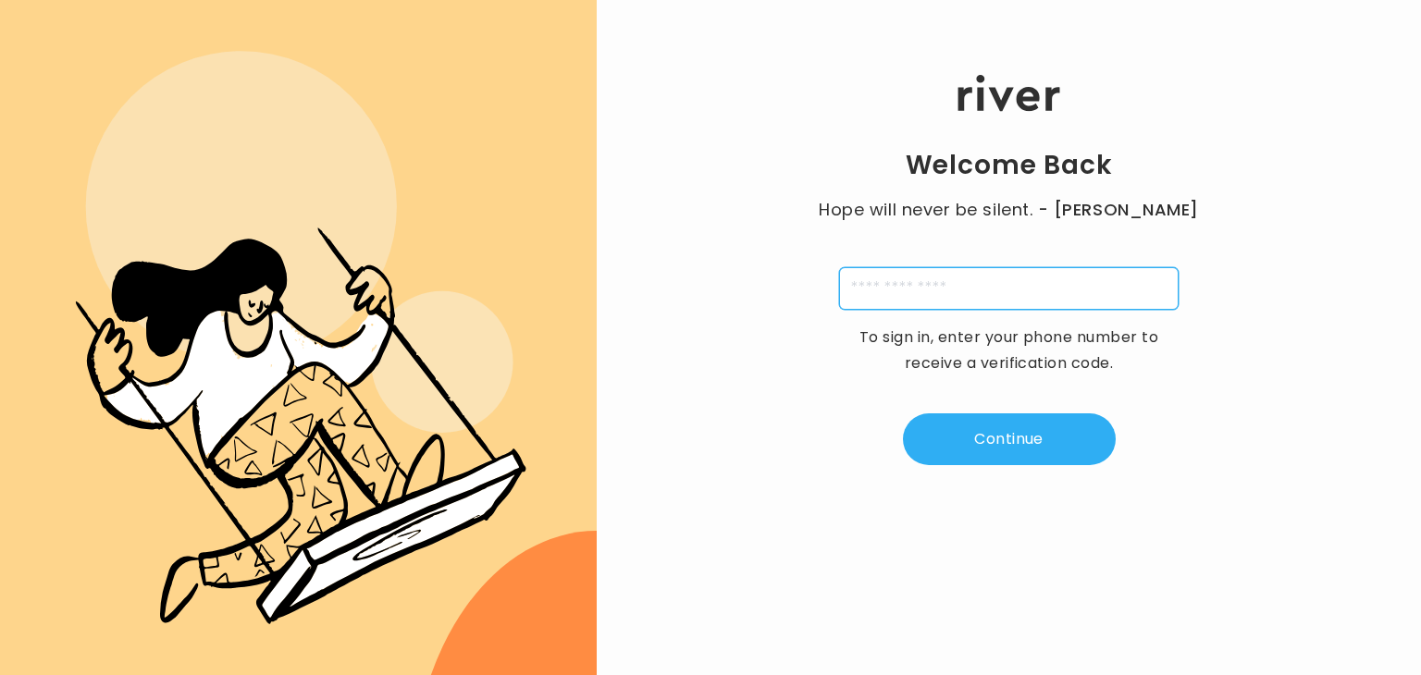
click at [976, 282] on input "tel" at bounding box center [1008, 288] width 339 height 43
type input "**********"
click at [985, 392] on div "**********" at bounding box center [1009, 270] width 824 height 405
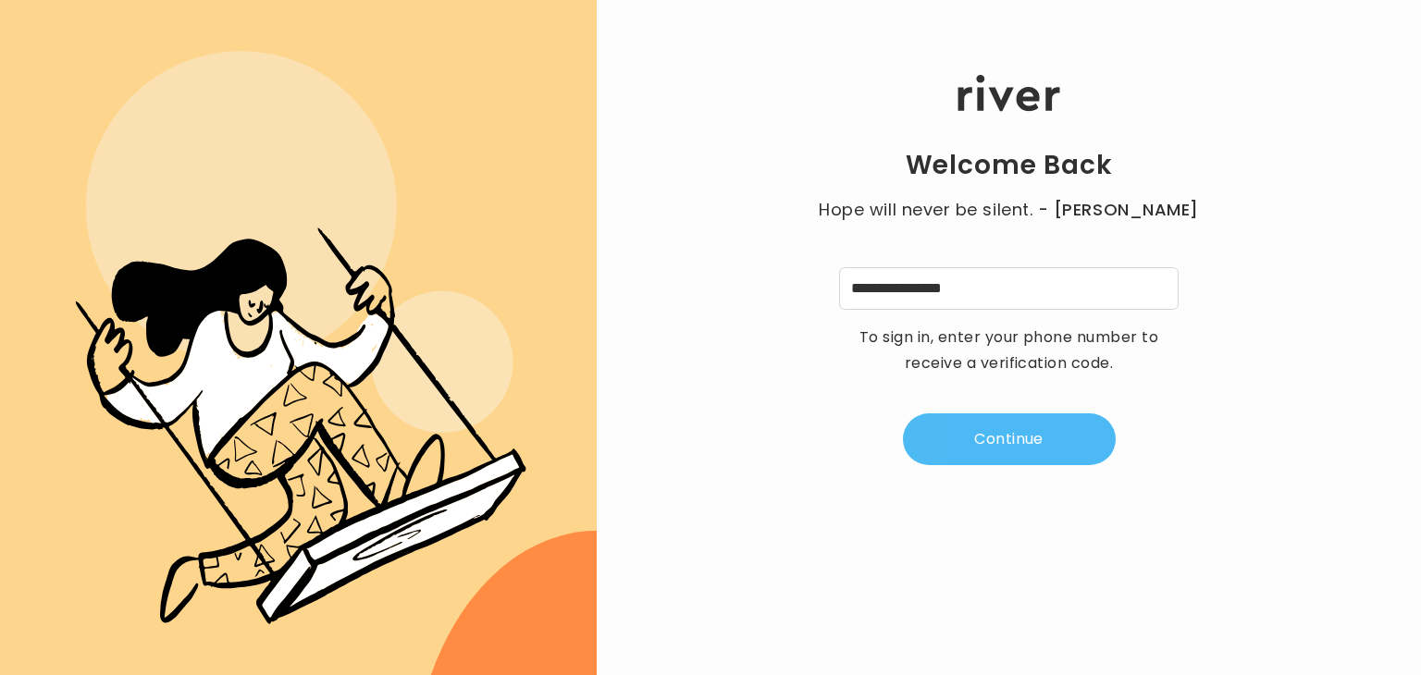
click at [985, 443] on button "Continue" at bounding box center [1009, 439] width 213 height 52
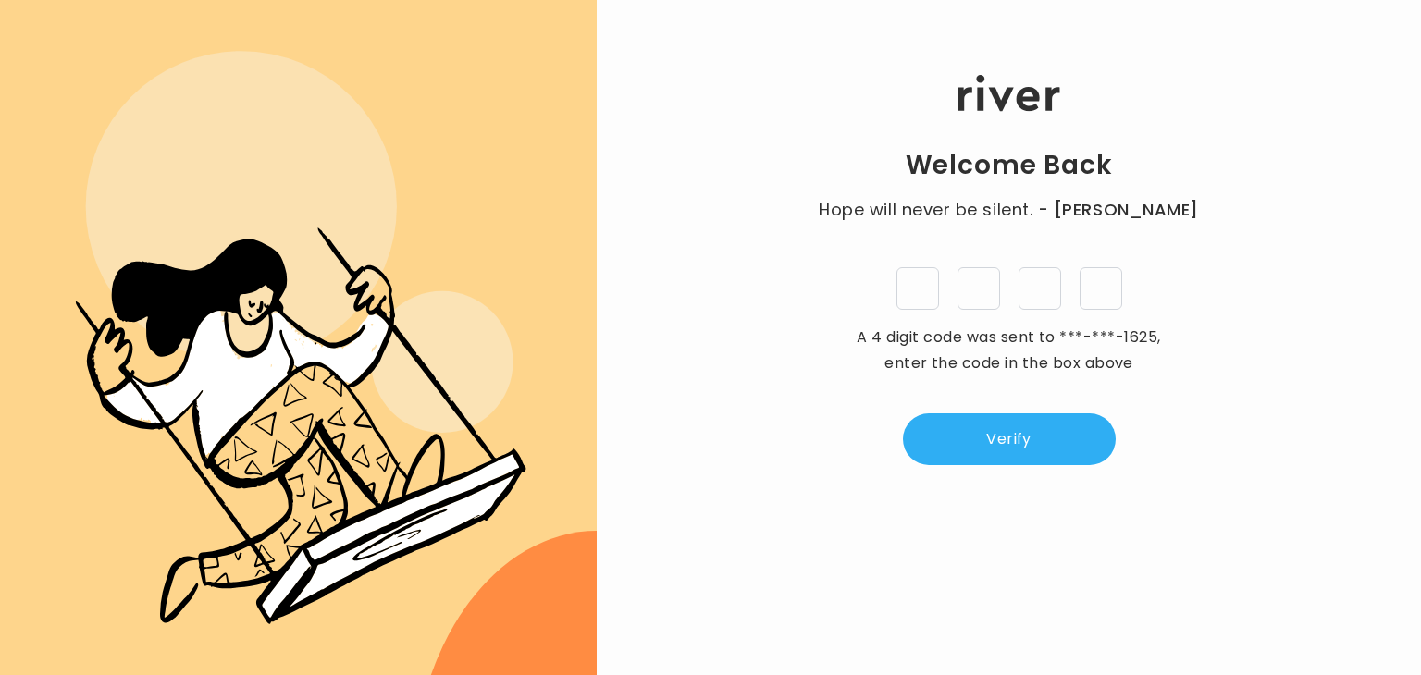
type input "*"
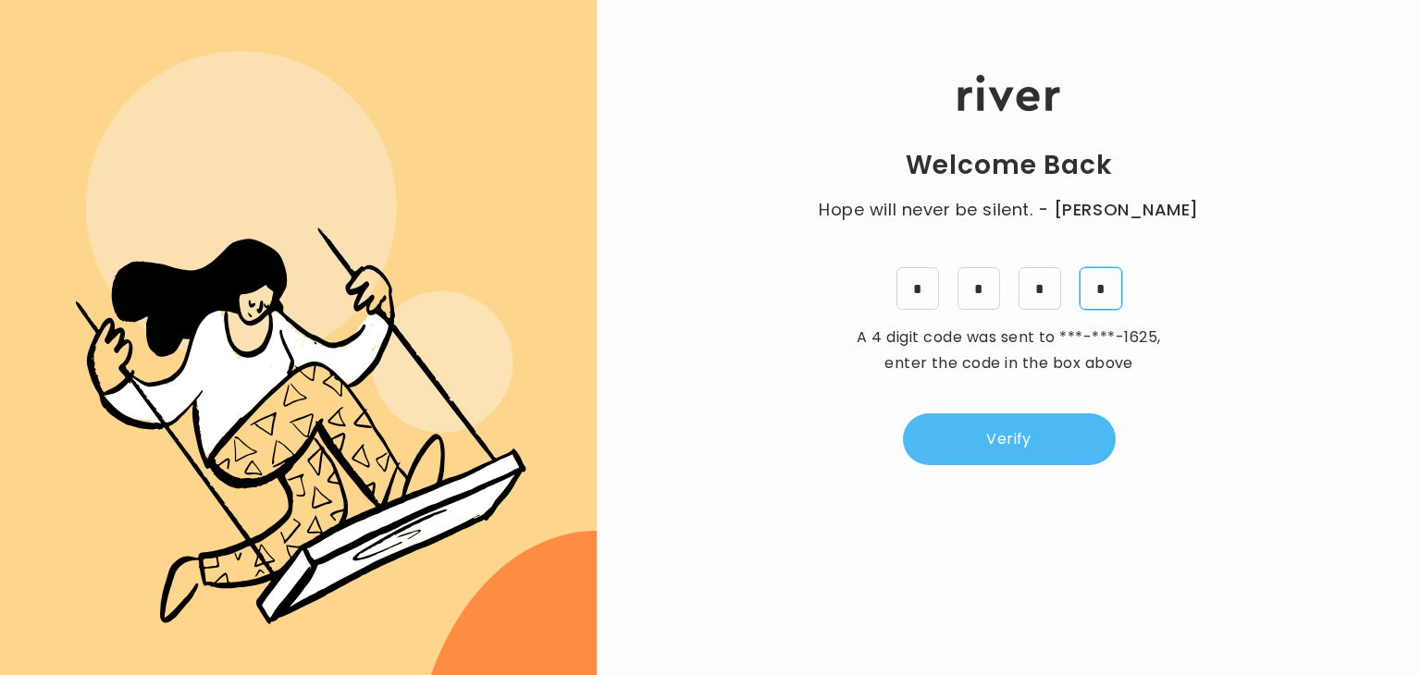
type input "*"
click at [1039, 428] on button "Verify" at bounding box center [1009, 439] width 213 height 52
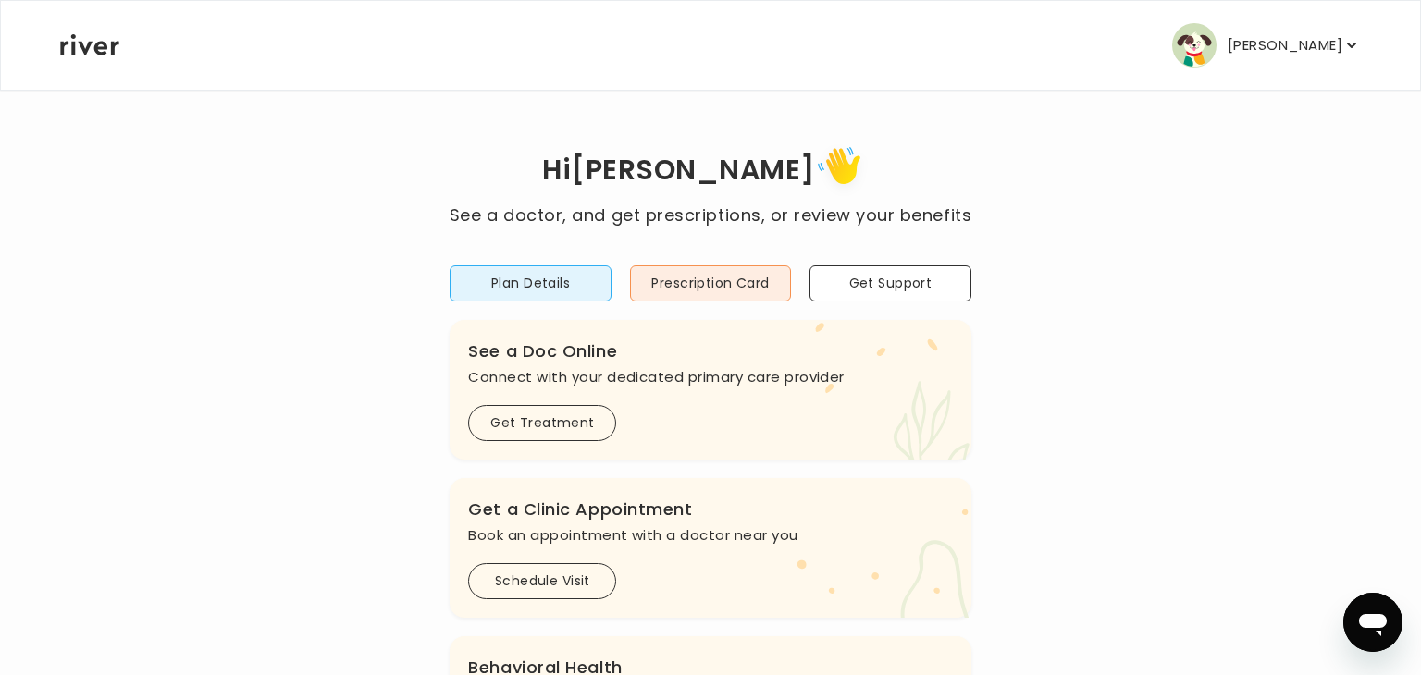
click at [716, 302] on div "Plan Details Prescription Card Get Support .cls-1 { fill: #ffe0ae; } .cls-2 { f…" at bounding box center [710, 660] width 521 height 864
click at [694, 278] on button "Prescription Card" at bounding box center [710, 283] width 161 height 36
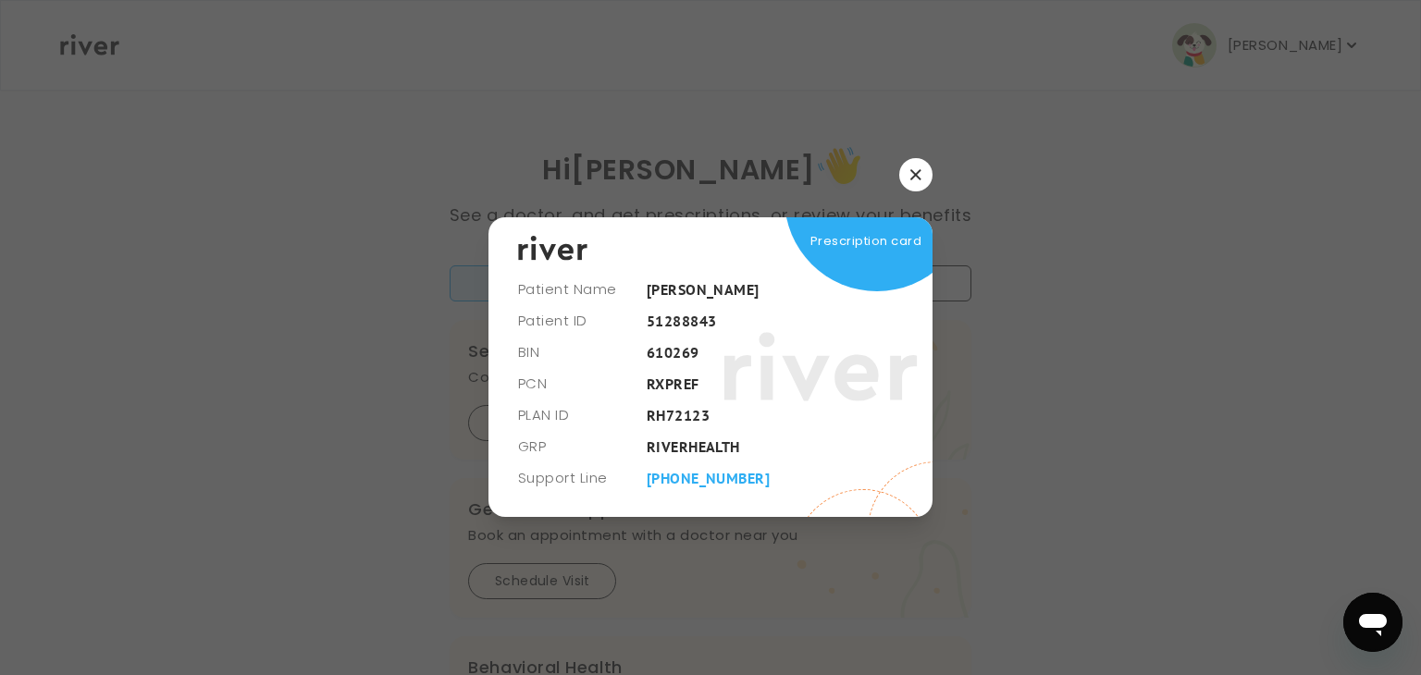
click at [900, 180] on button "button" at bounding box center [915, 174] width 33 height 33
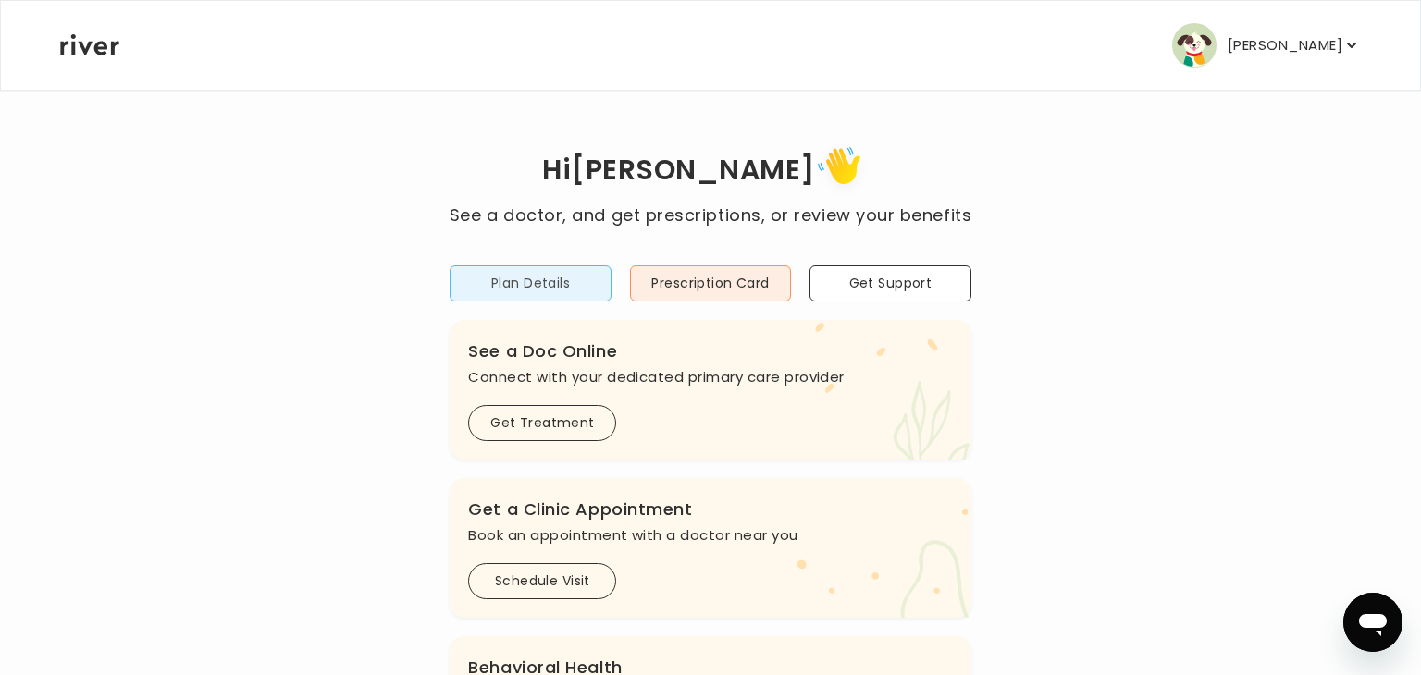
click at [577, 272] on button "Plan Details" at bounding box center [530, 283] width 161 height 36
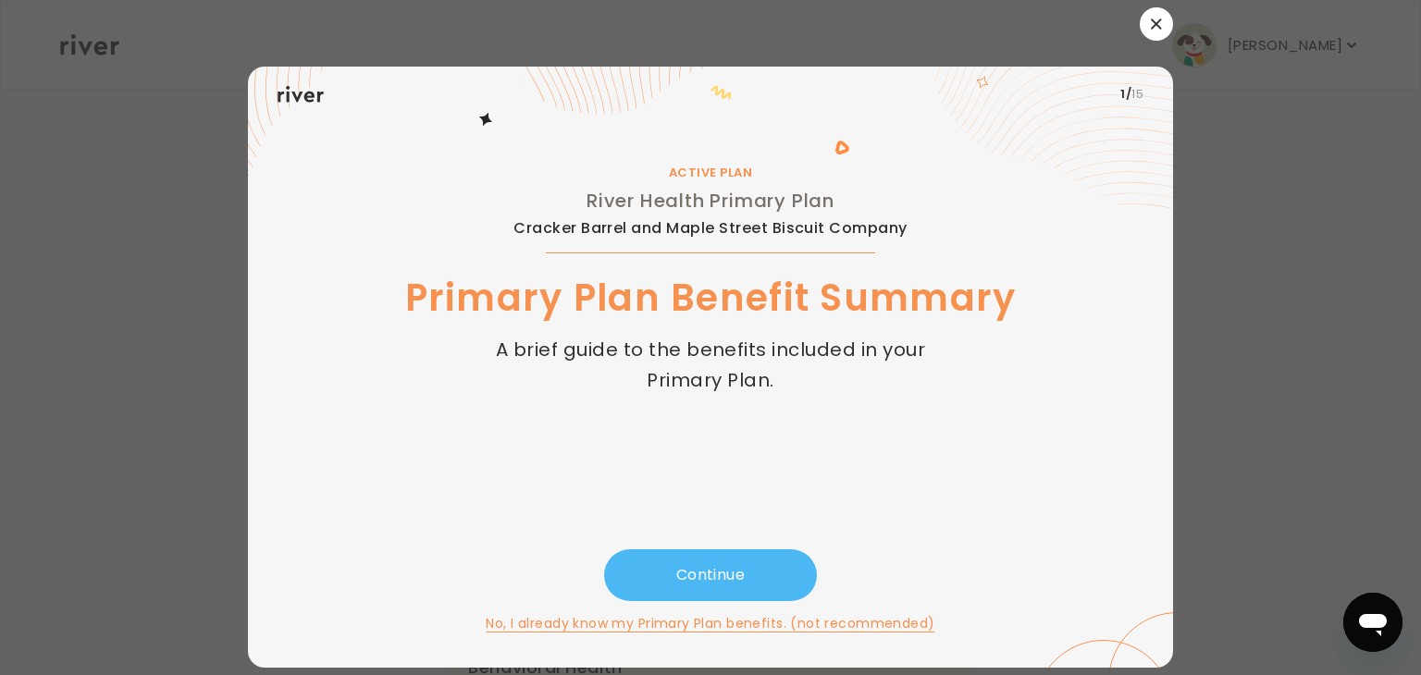
click at [692, 558] on button "Continue" at bounding box center [710, 575] width 213 height 52
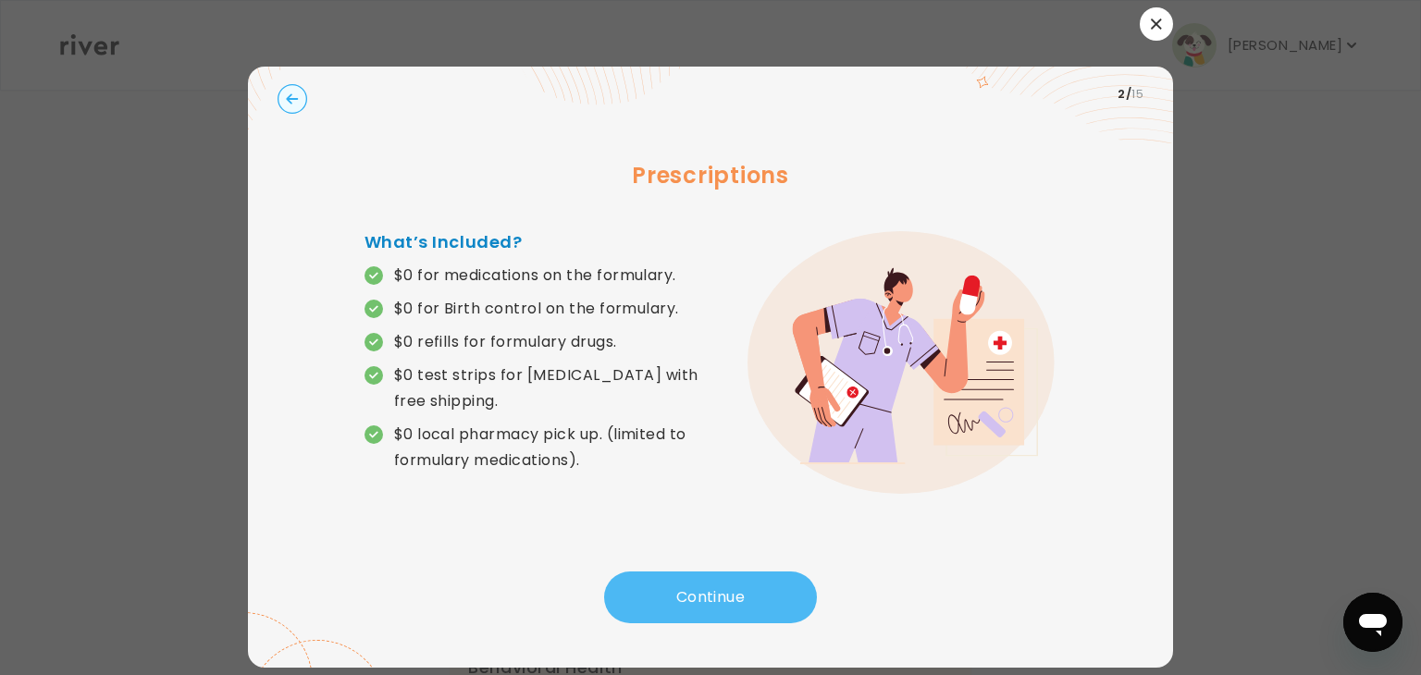
click at [693, 600] on button "Continue" at bounding box center [710, 598] width 213 height 52
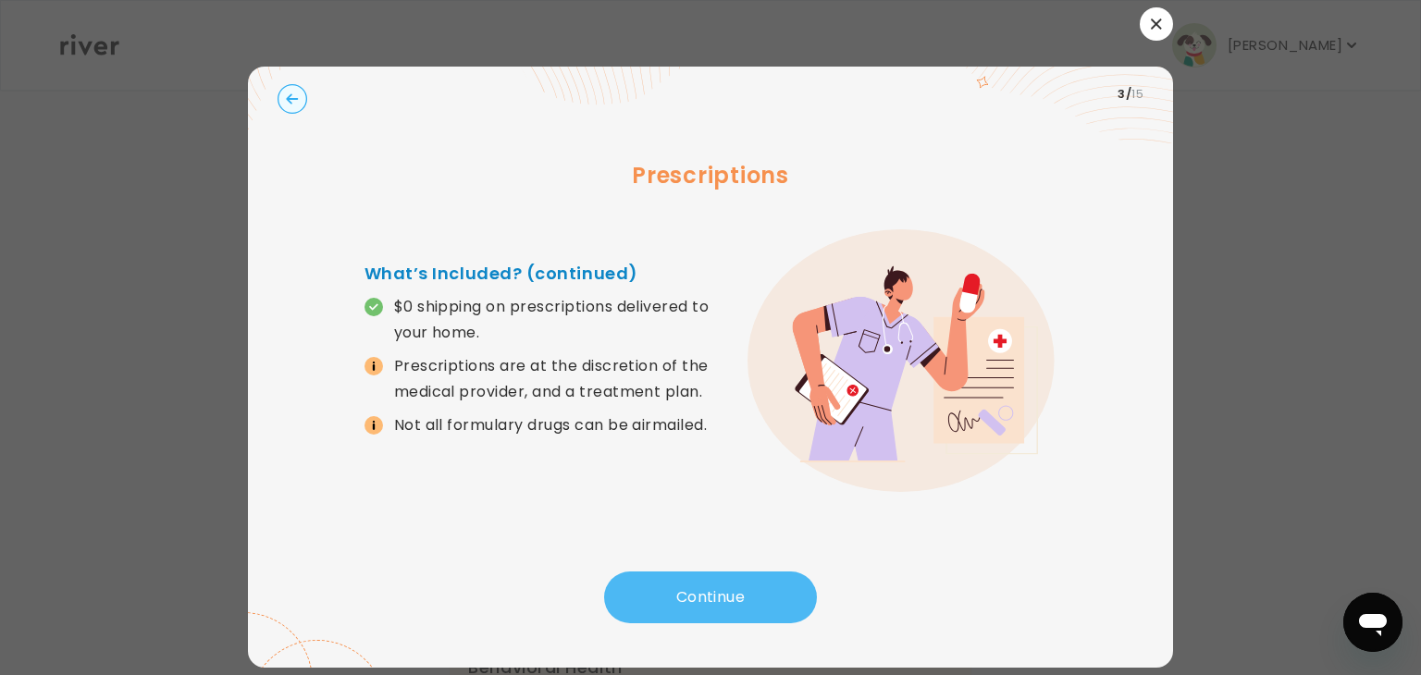
click at [693, 600] on button "Continue" at bounding box center [710, 598] width 213 height 52
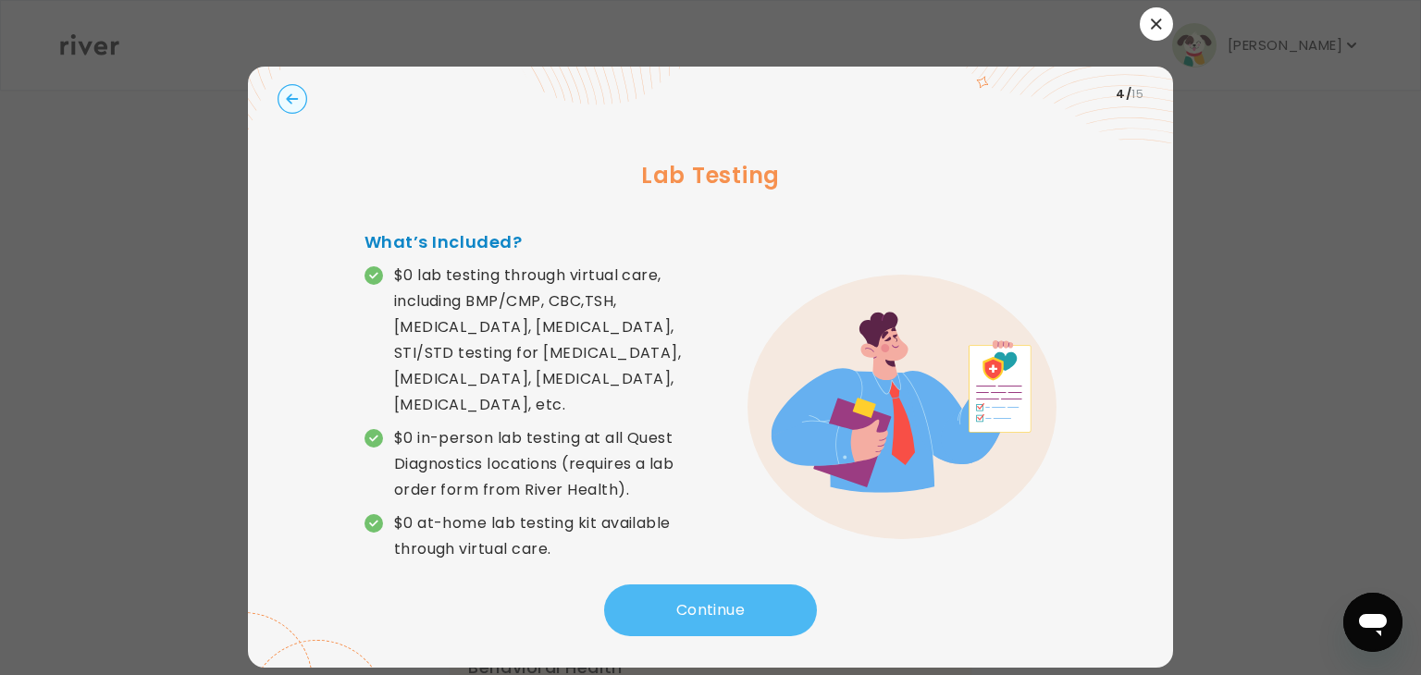
click at [693, 600] on button "Continue" at bounding box center [710, 611] width 213 height 52
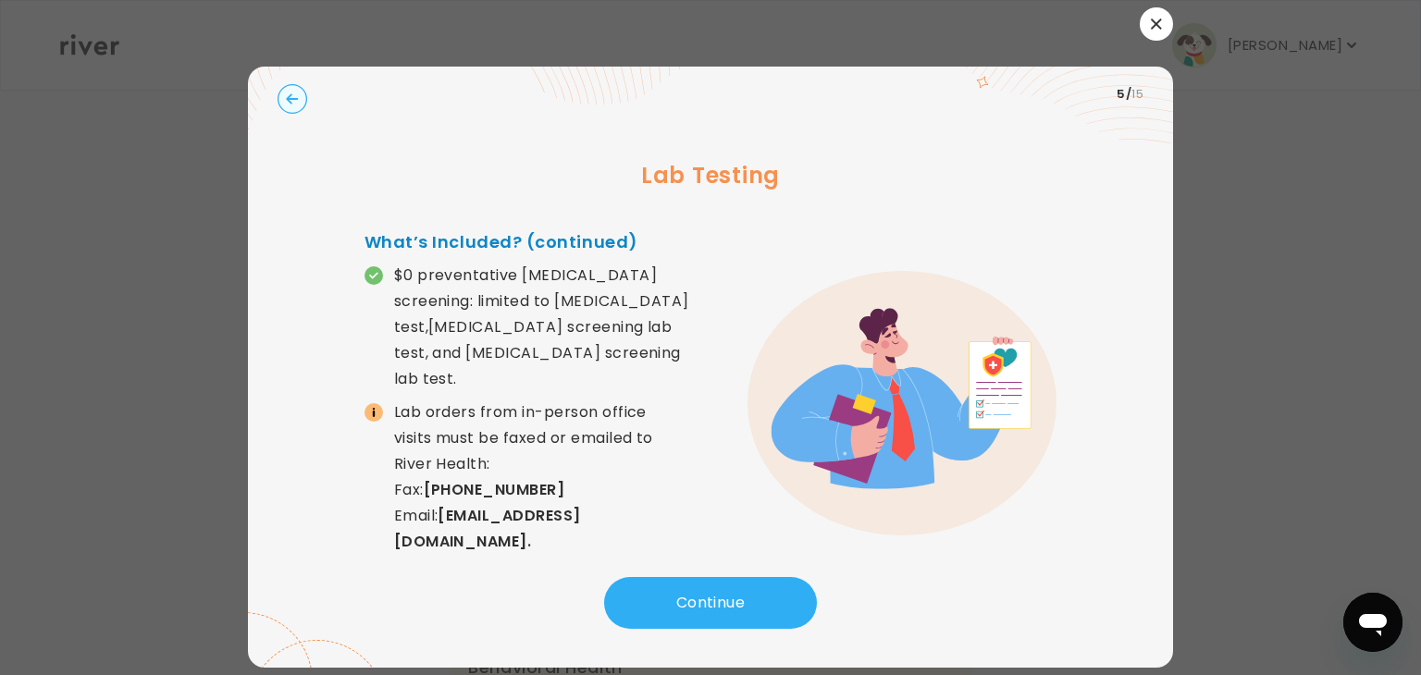
drag, startPoint x: 693, startPoint y: 600, endPoint x: 794, endPoint y: 302, distance: 314.5
click at [794, 302] on div "5 / 15 Lab Testing What’s Included? (continued) $0 preventative [MEDICAL_DATA] …" at bounding box center [710, 367] width 925 height 601
click at [659, 599] on button "Continue" at bounding box center [710, 603] width 213 height 52
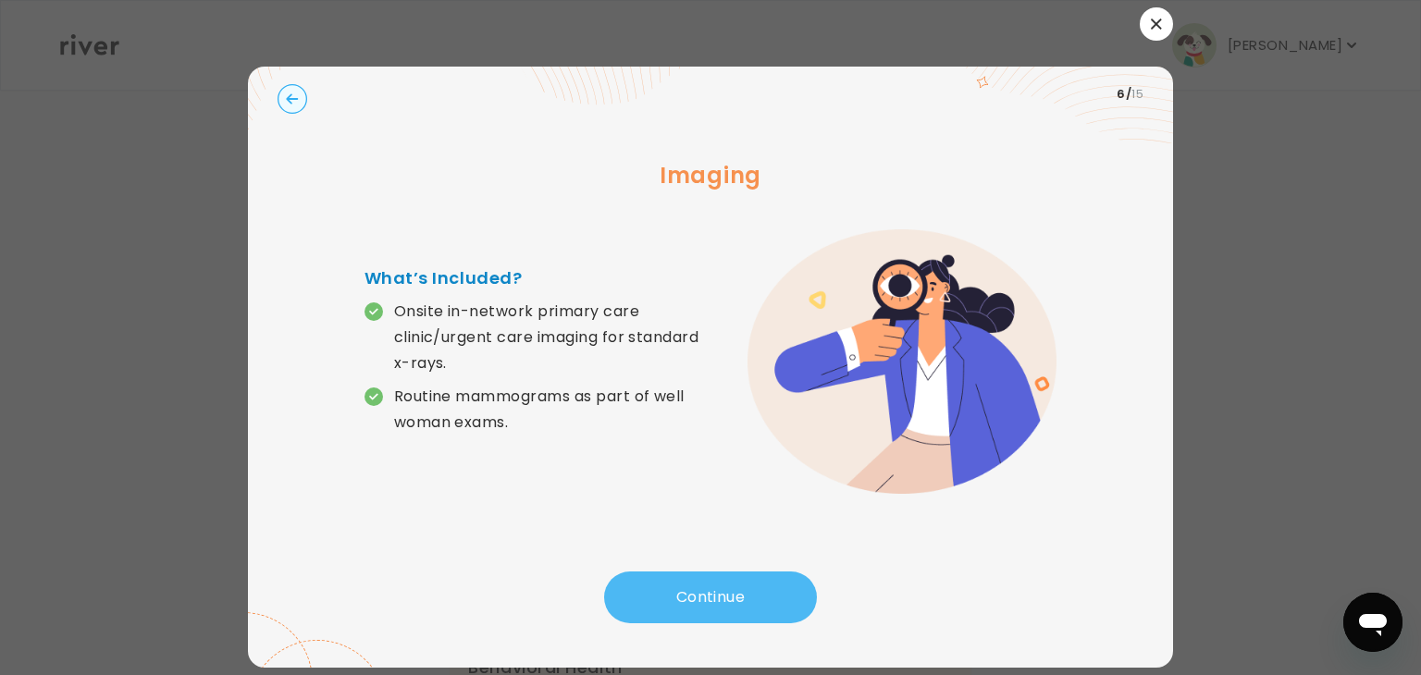
click at [659, 599] on button "Continue" at bounding box center [710, 598] width 213 height 52
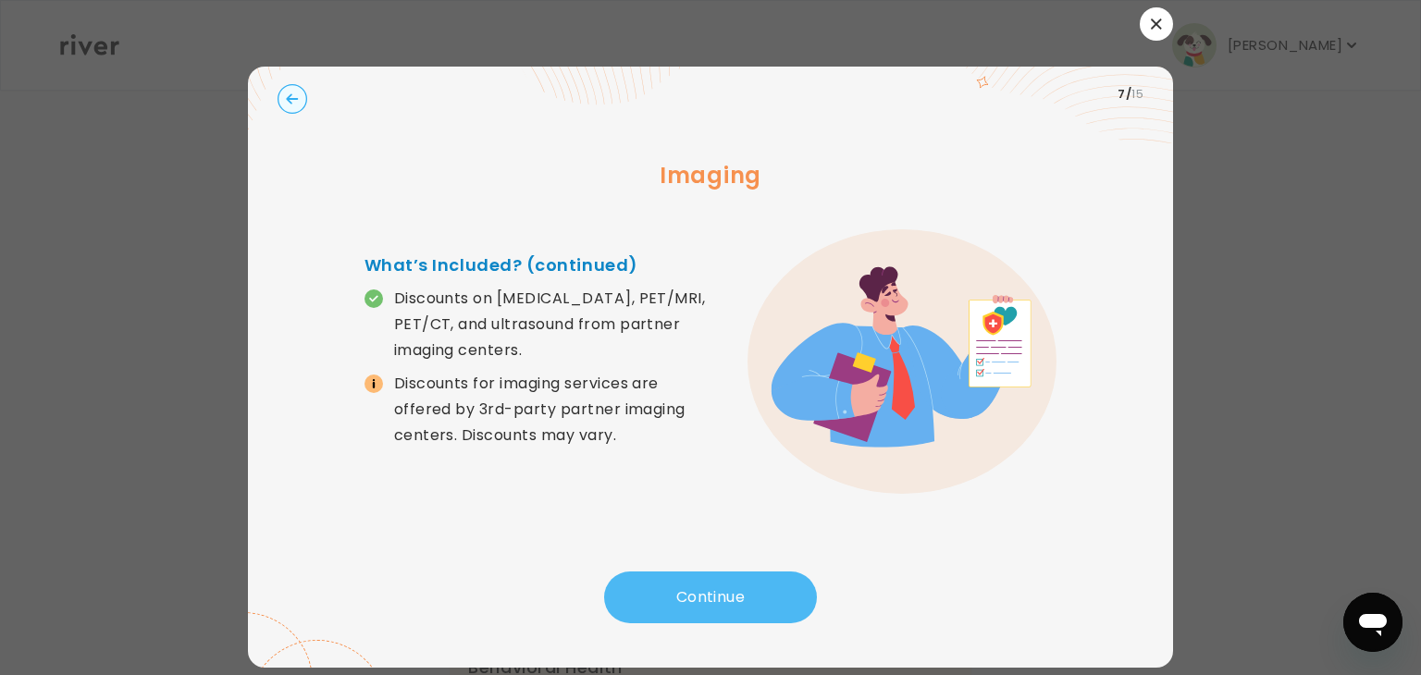
click at [659, 599] on button "Continue" at bounding box center [710, 598] width 213 height 52
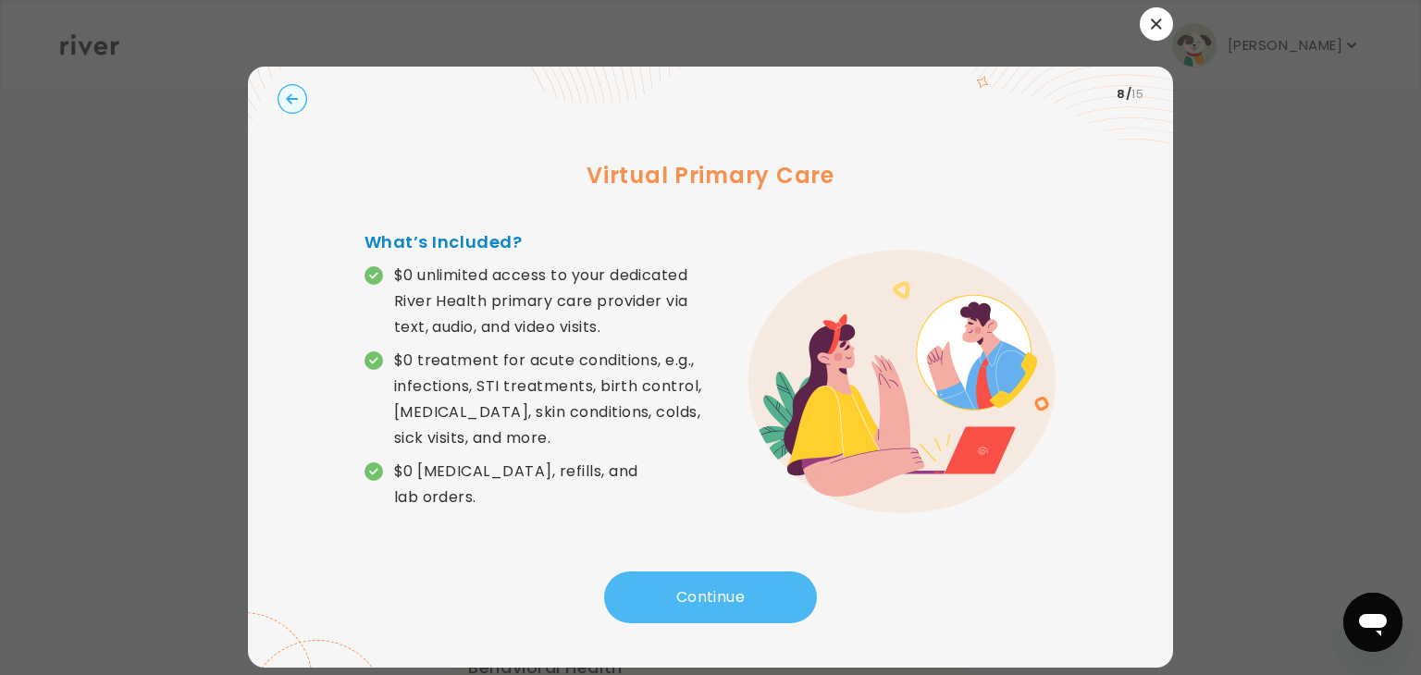
click at [659, 599] on button "Continue" at bounding box center [710, 598] width 213 height 52
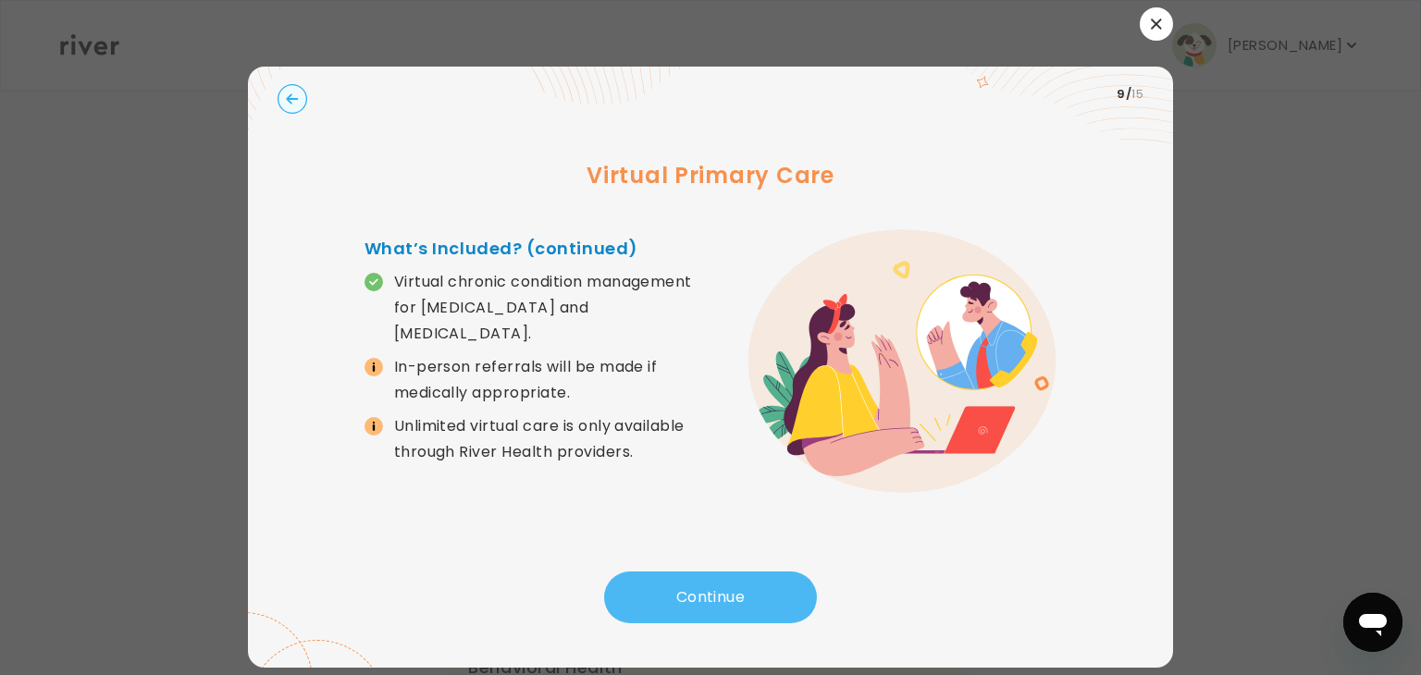
click at [659, 599] on button "Continue" at bounding box center [710, 598] width 213 height 52
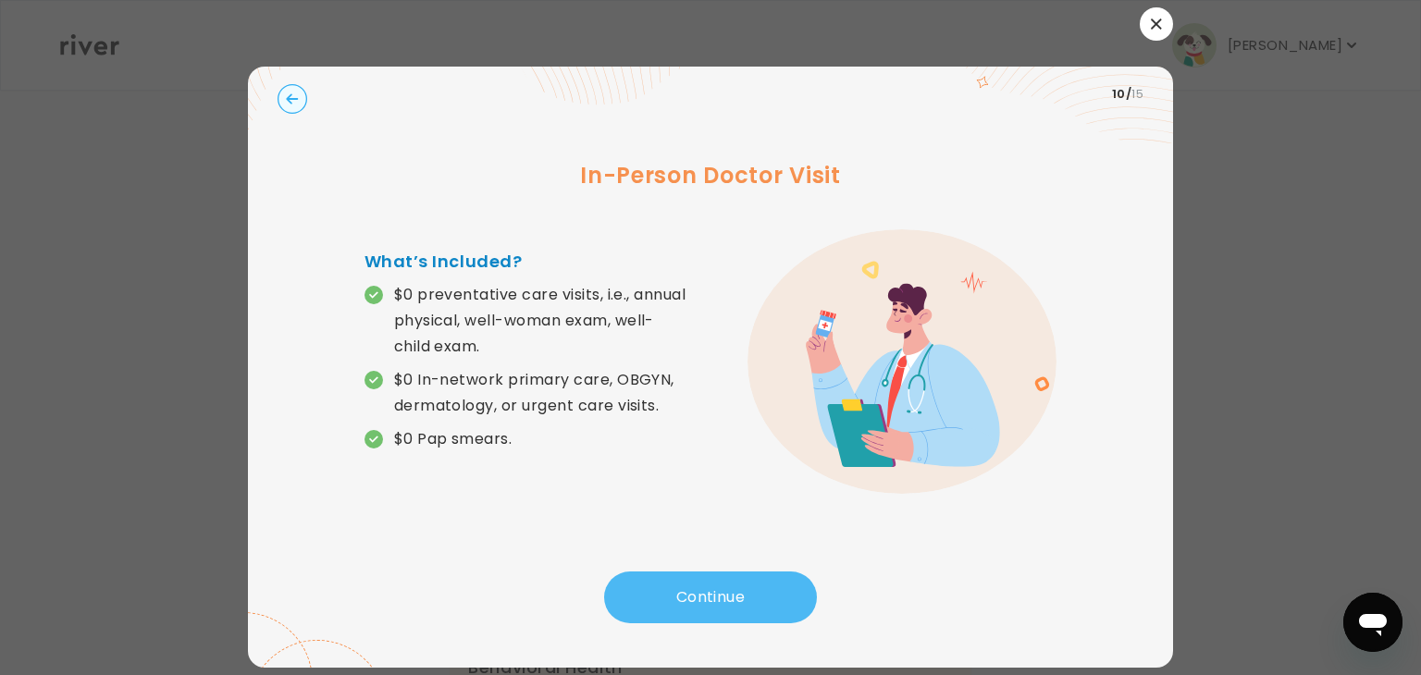
click at [659, 599] on button "Continue" at bounding box center [710, 598] width 213 height 52
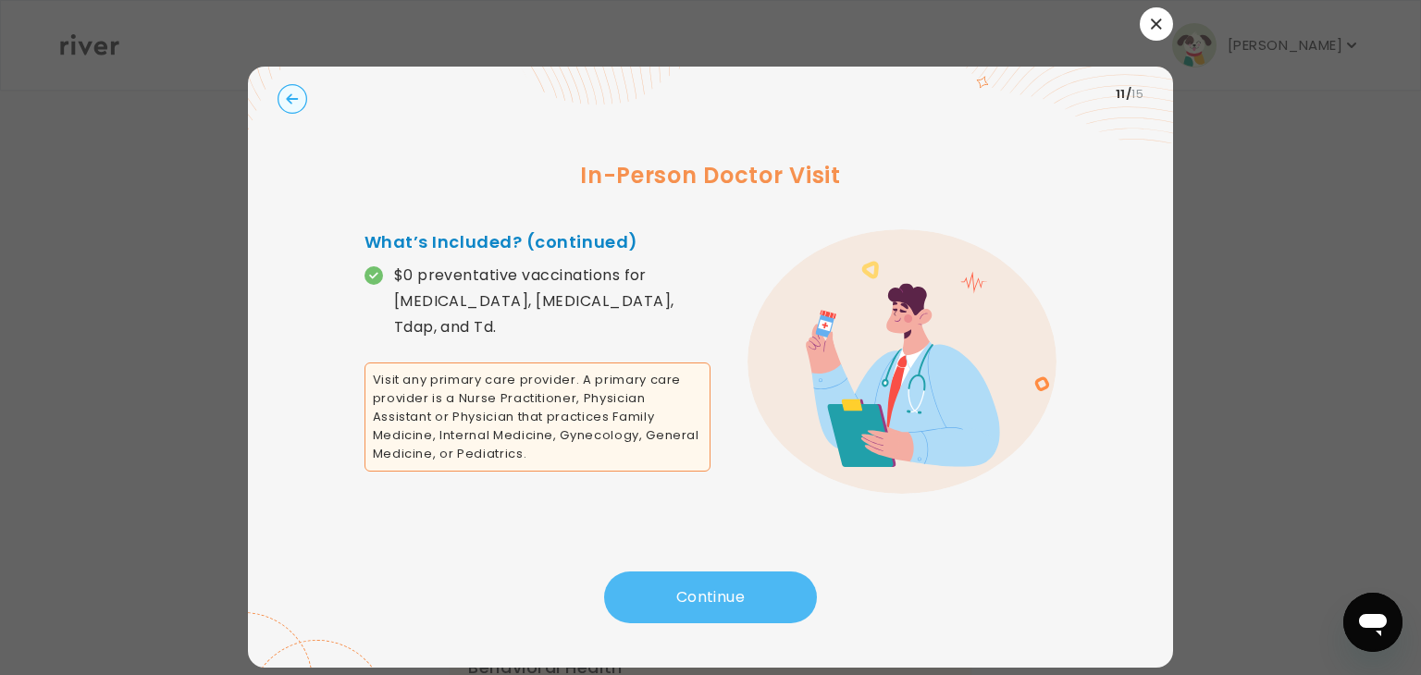
click at [659, 599] on button "Continue" at bounding box center [710, 598] width 213 height 52
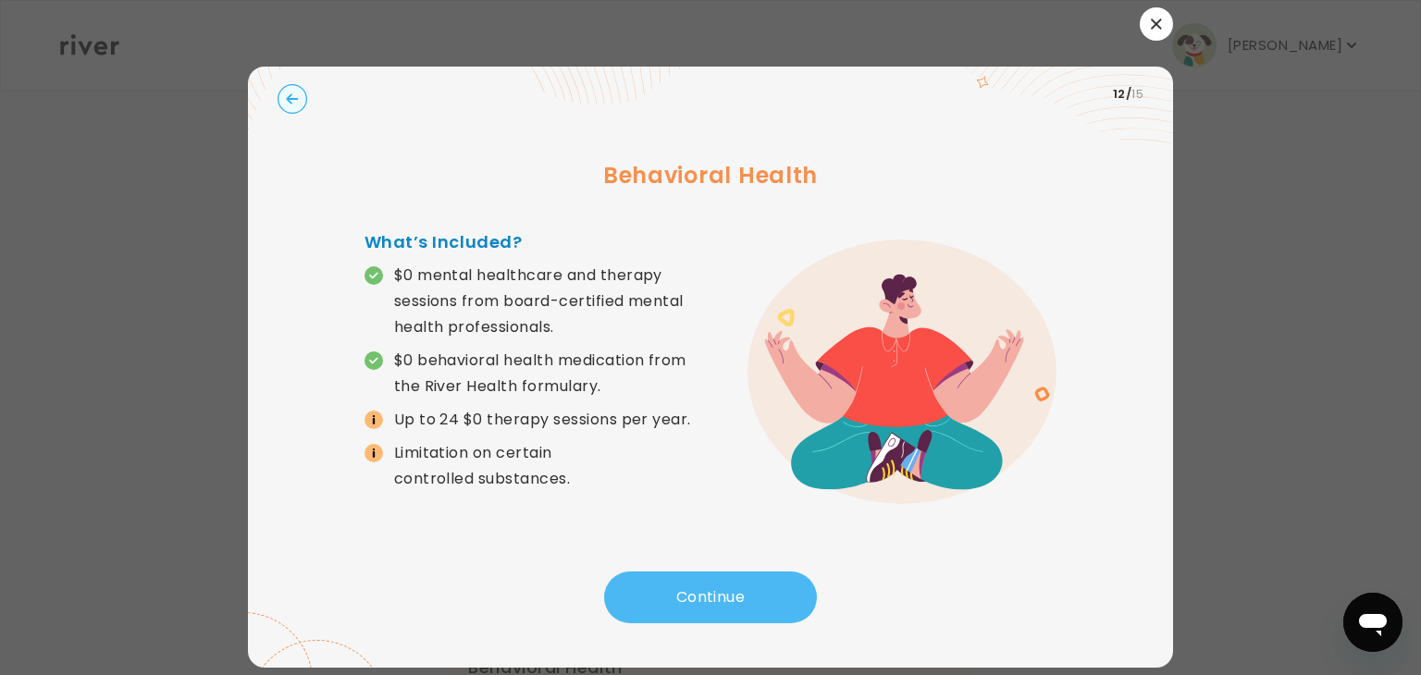
click at [659, 599] on button "Continue" at bounding box center [710, 598] width 213 height 52
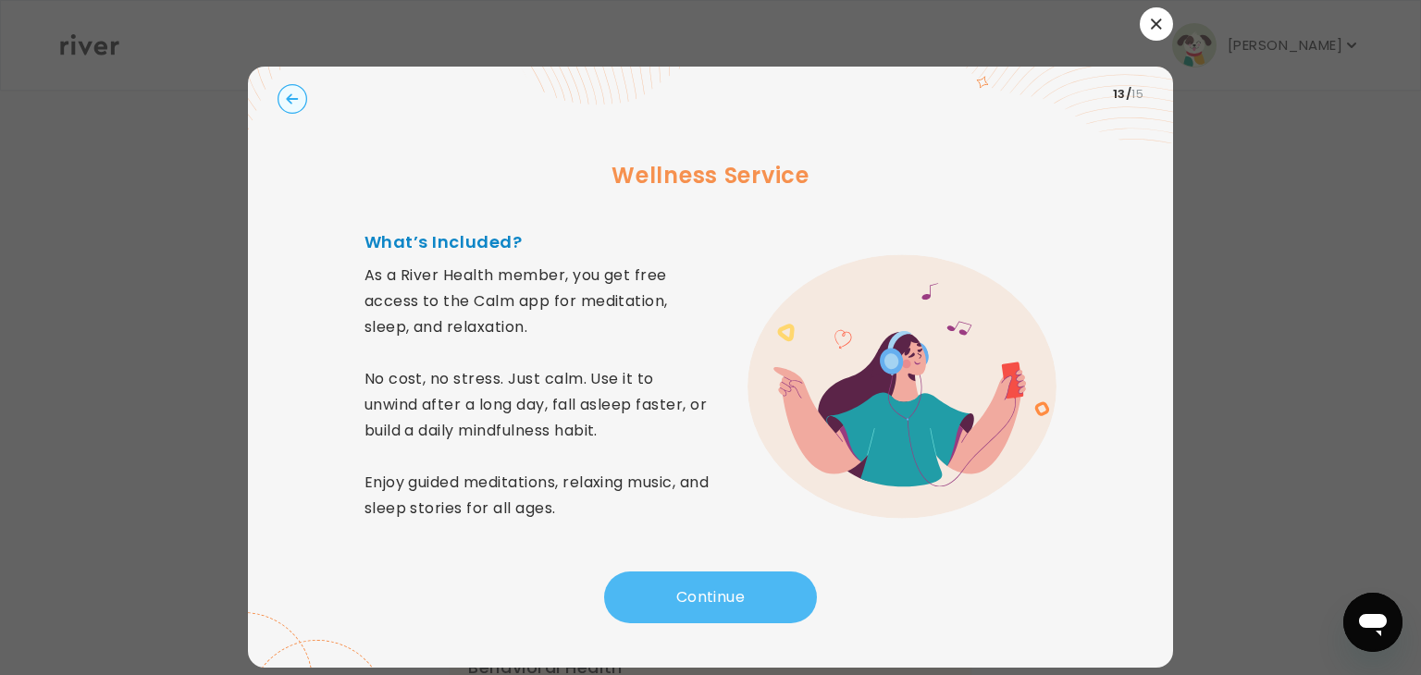
click at [659, 599] on button "Continue" at bounding box center [710, 598] width 213 height 52
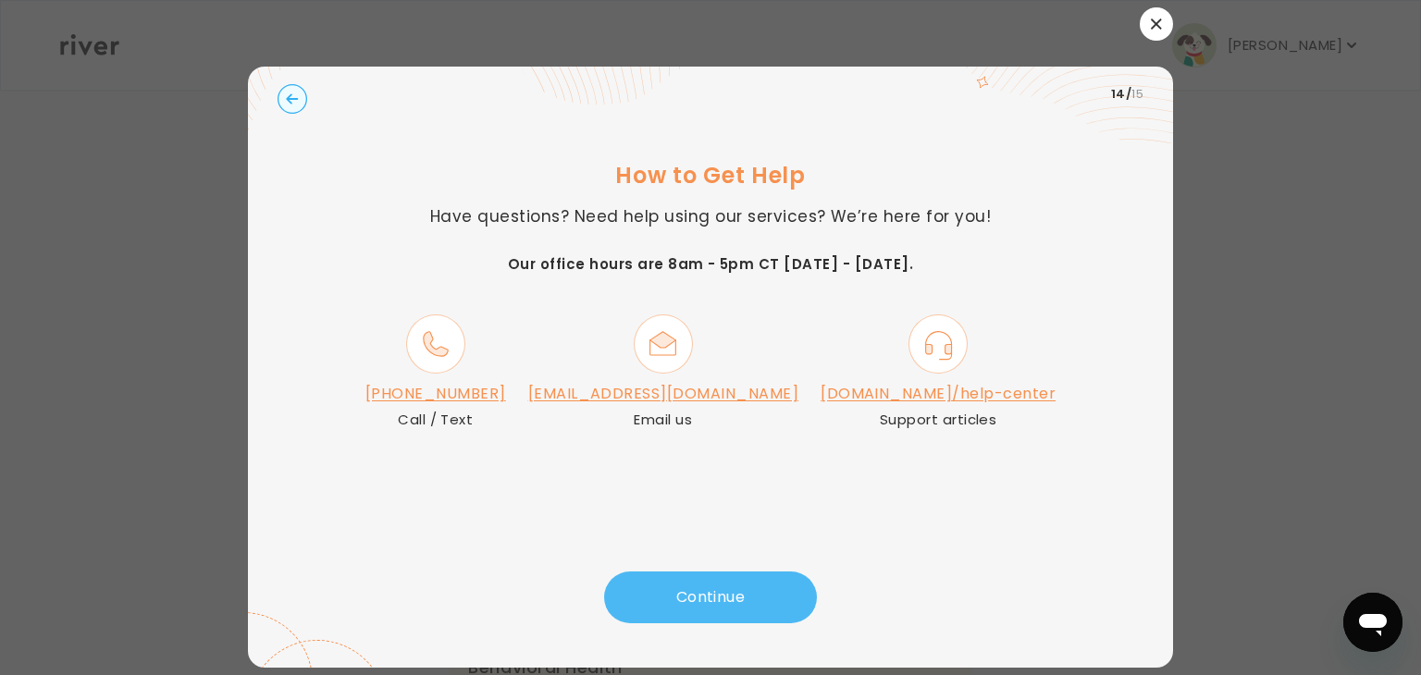
click at [722, 602] on button "Continue" at bounding box center [710, 598] width 213 height 52
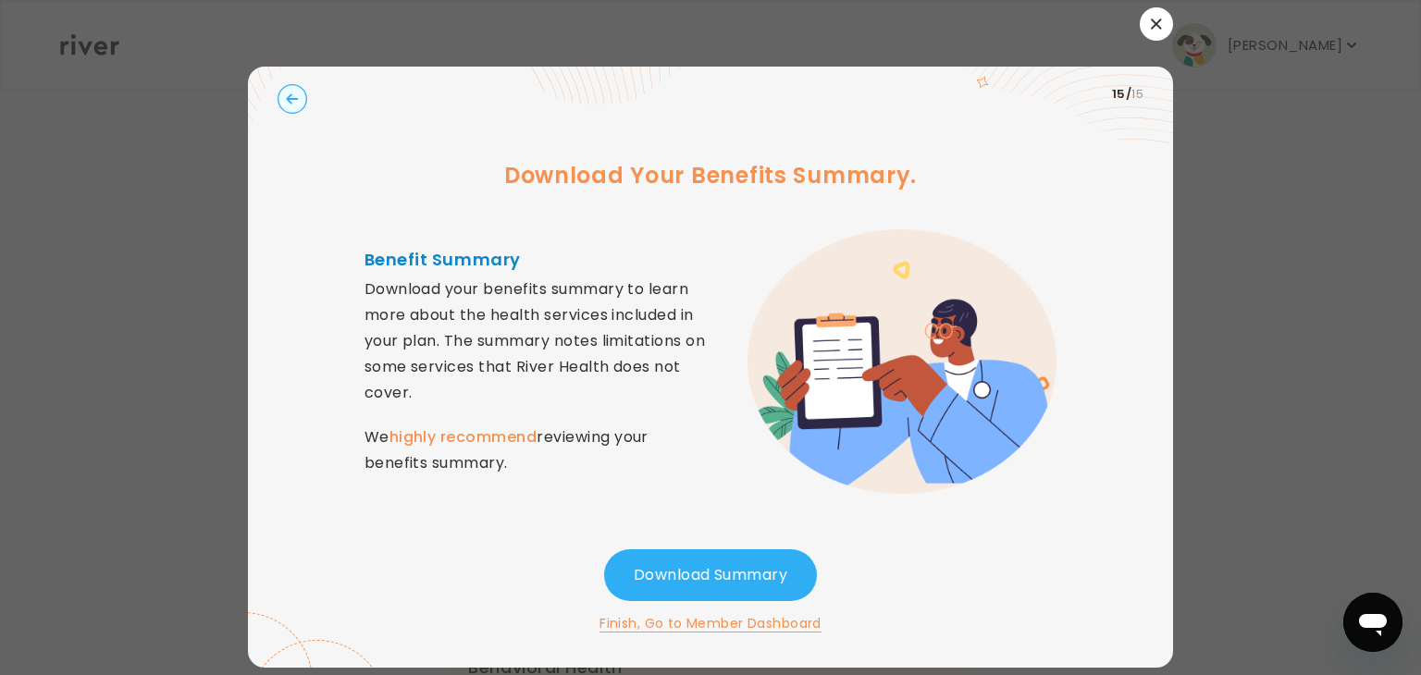
click at [1161, 19] on icon "button" at bounding box center [1156, 24] width 11 height 11
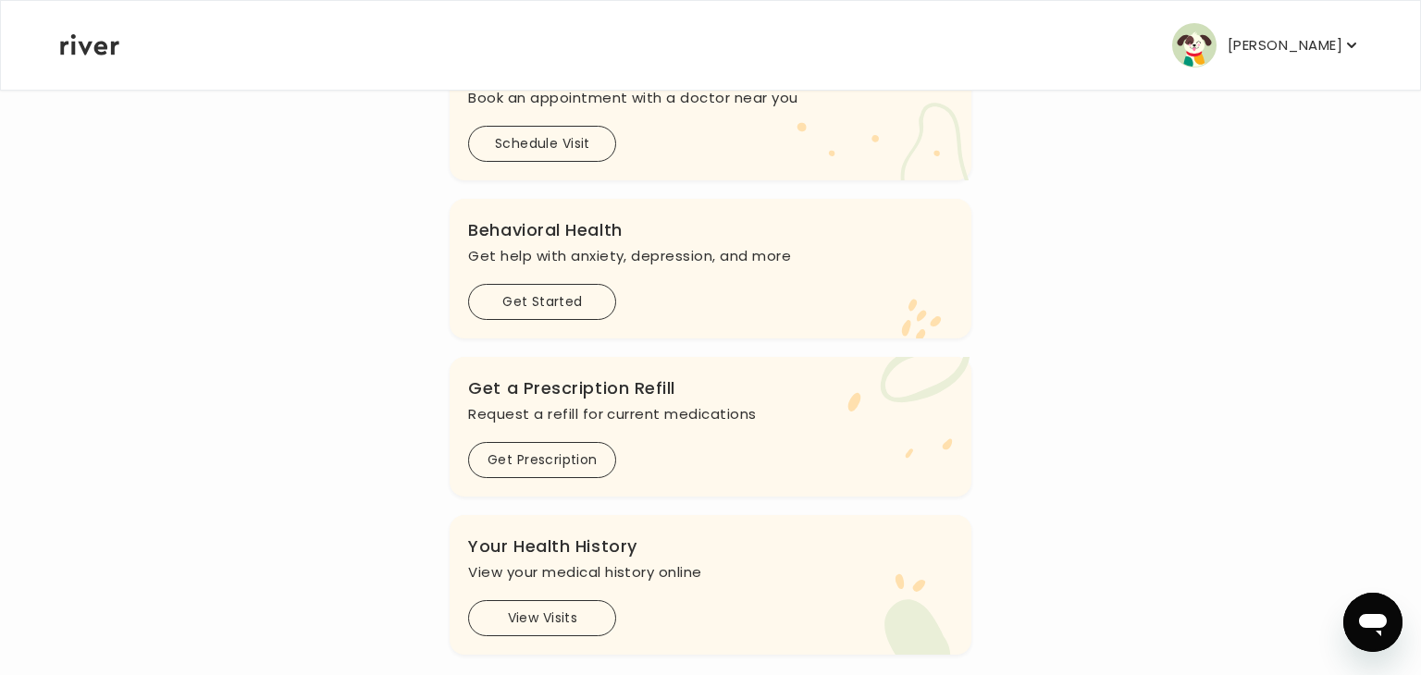
scroll to position [466, 0]
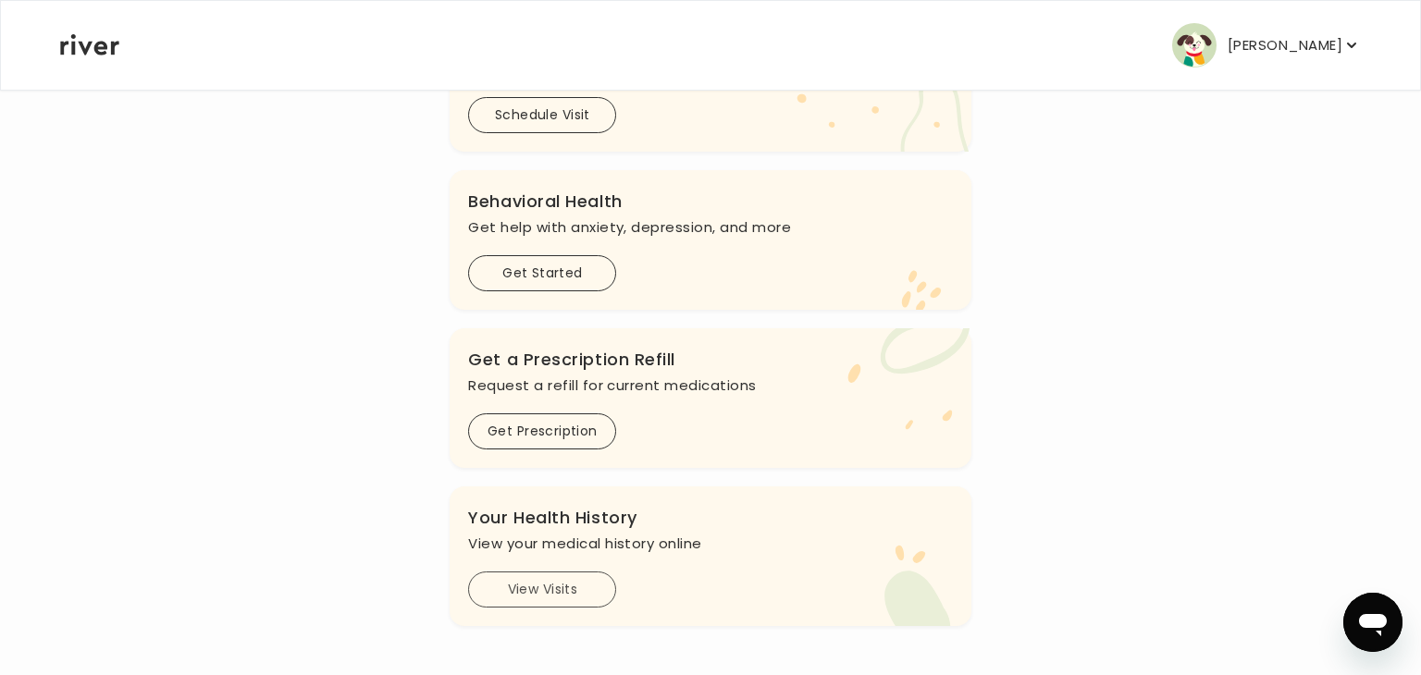
click at [543, 592] on button "View Visits" at bounding box center [542, 590] width 148 height 36
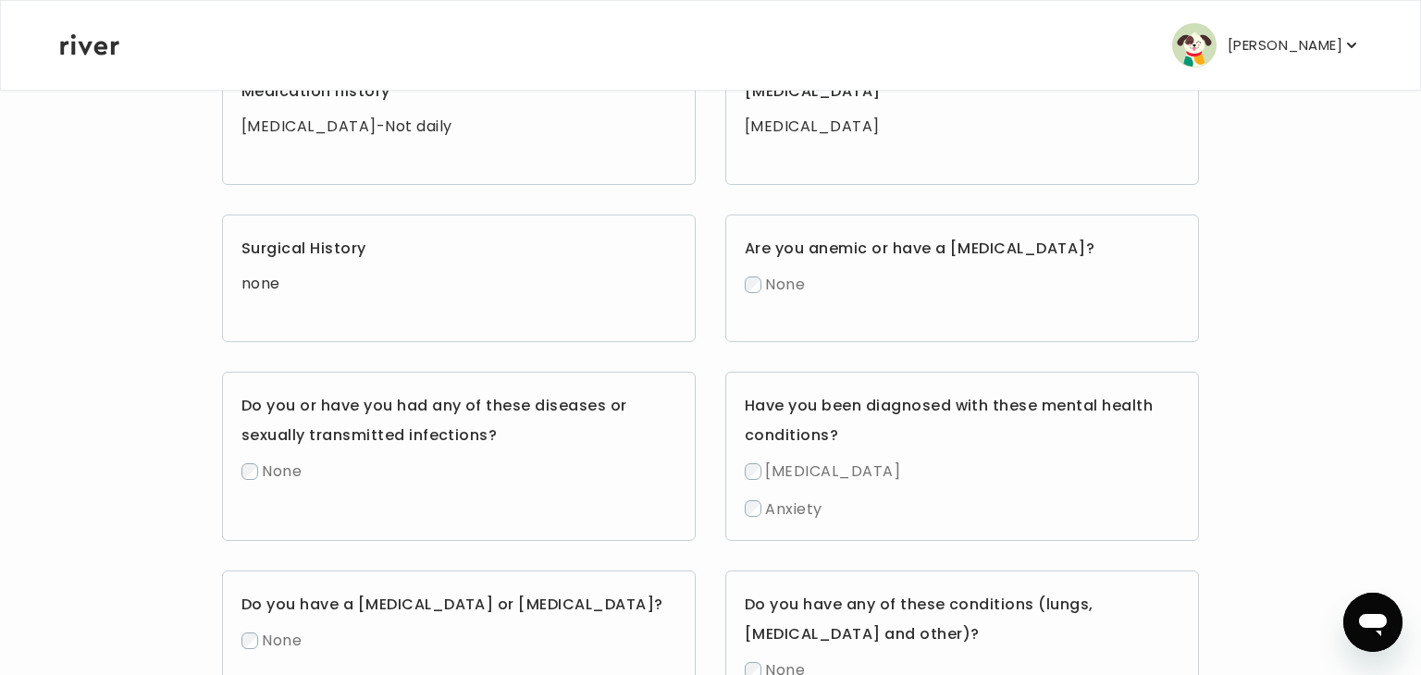
scroll to position [611, 0]
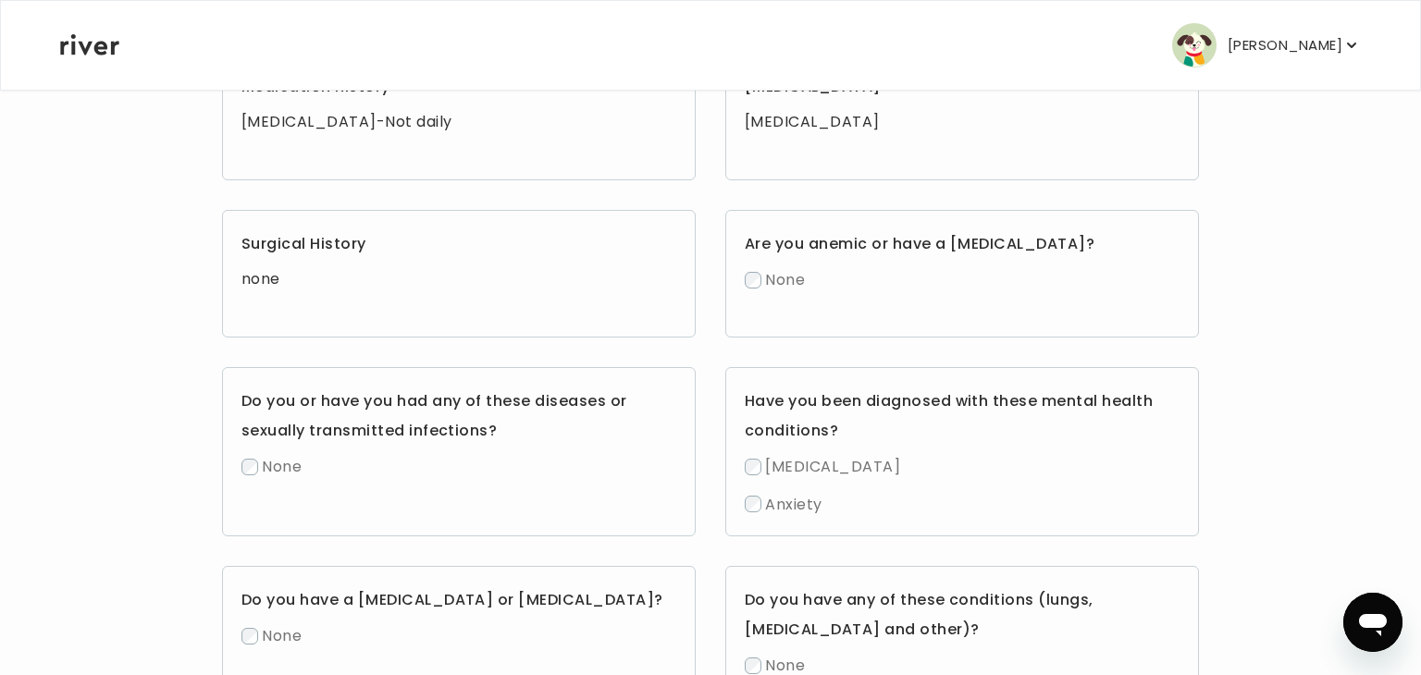
click at [679, 481] on div "Do you or have you had any of these diseases or sexually transmitted infections…" at bounding box center [459, 451] width 474 height 169
click at [779, 463] on span "[MEDICAL_DATA]" at bounding box center [832, 466] width 135 height 21
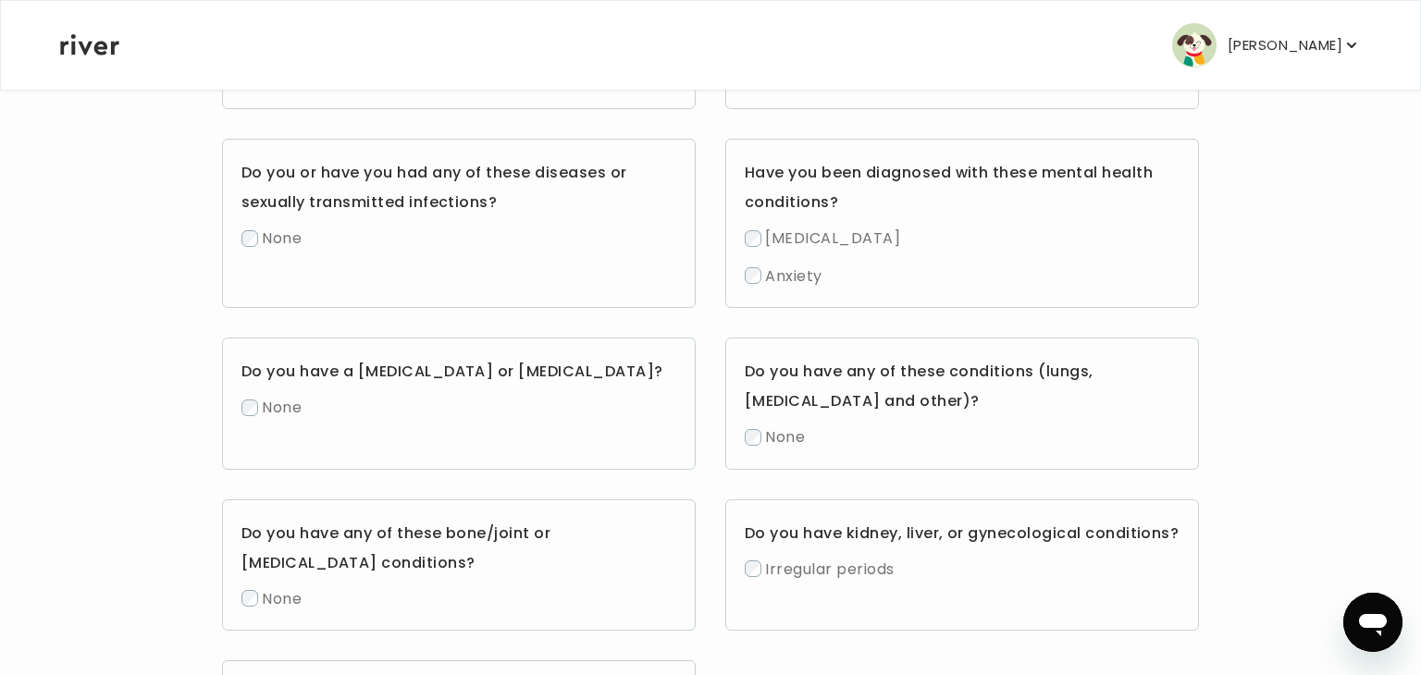
scroll to position [1043, 0]
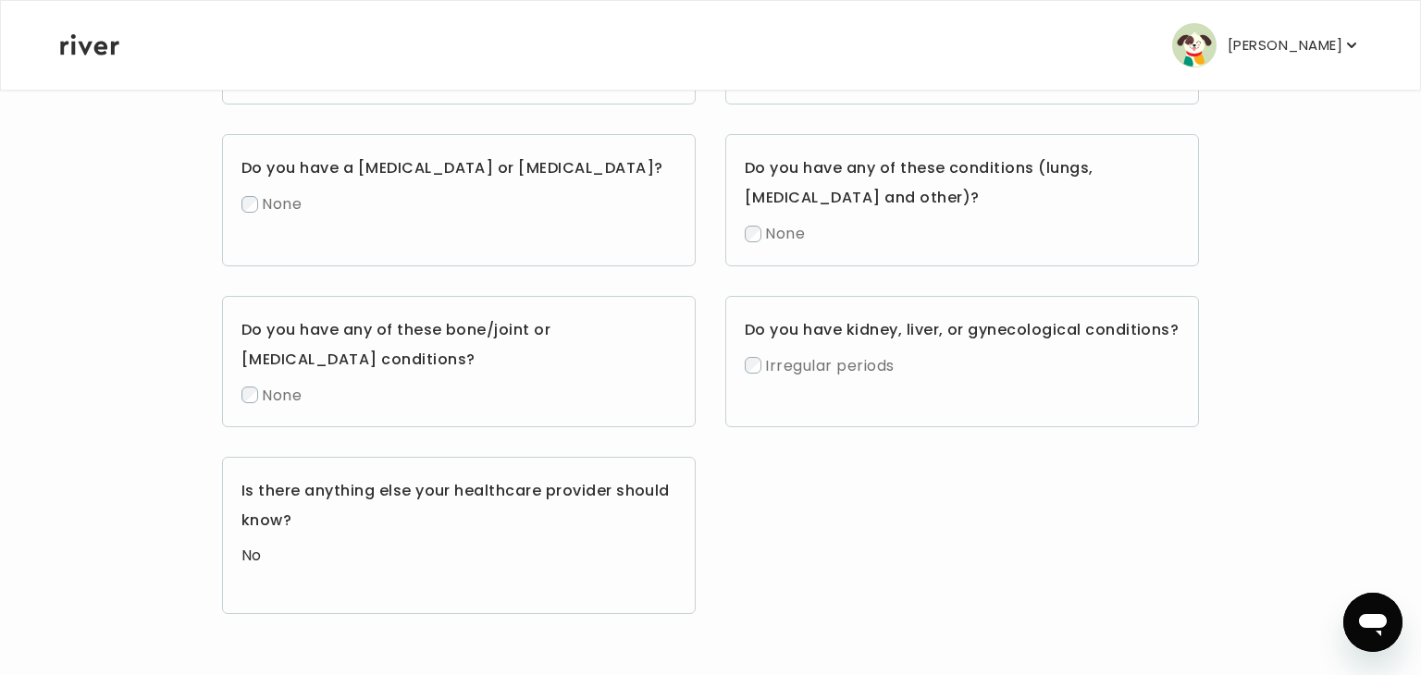
click at [515, 489] on h3 "Is there anything else your healthcare provider should know?" at bounding box center [458, 505] width 435 height 59
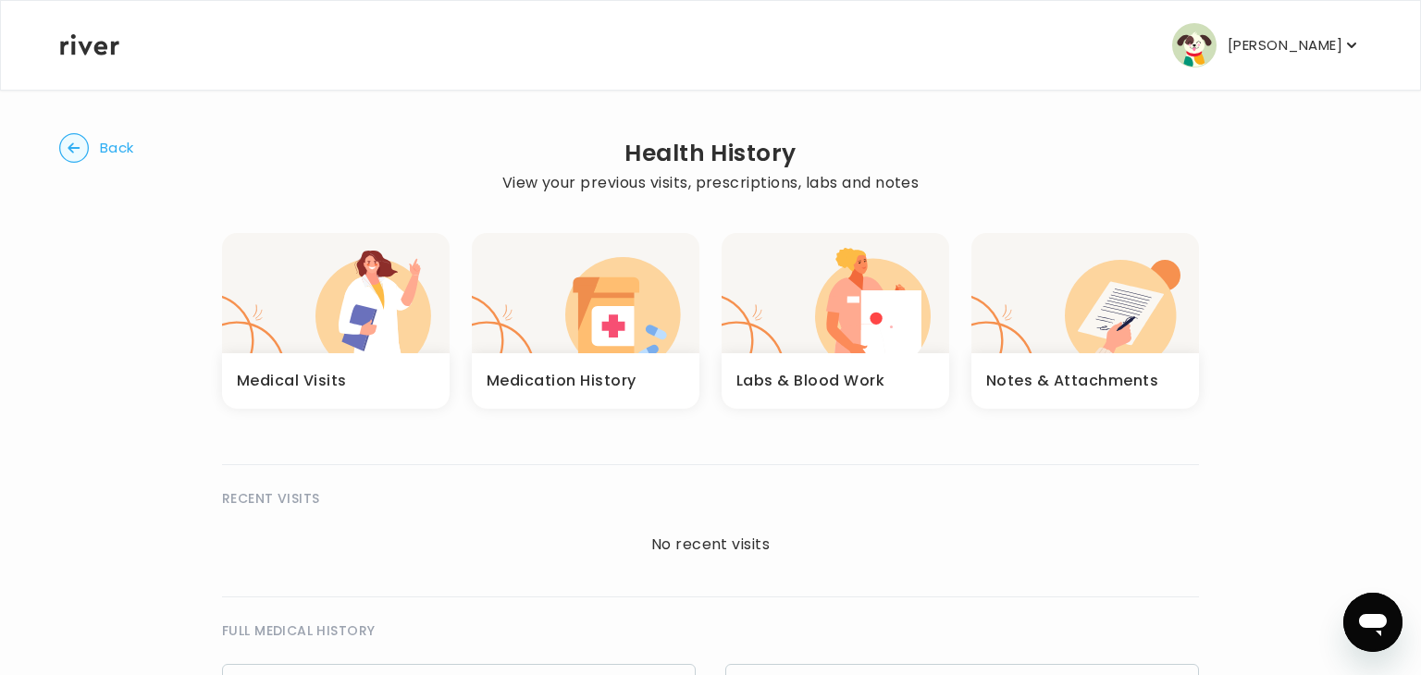
click at [1050, 380] on h3 "Notes & Attachments" at bounding box center [1072, 381] width 172 height 26
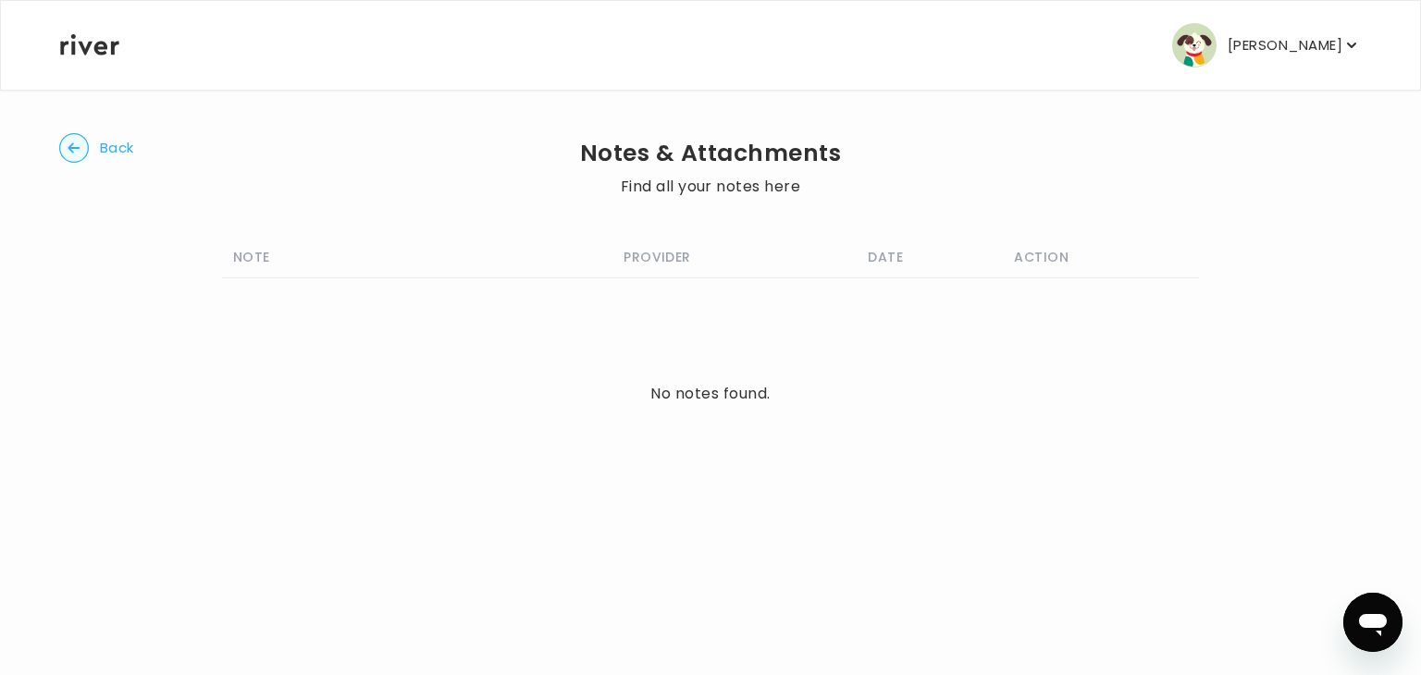
click at [76, 143] on circle "button" at bounding box center [74, 148] width 29 height 29
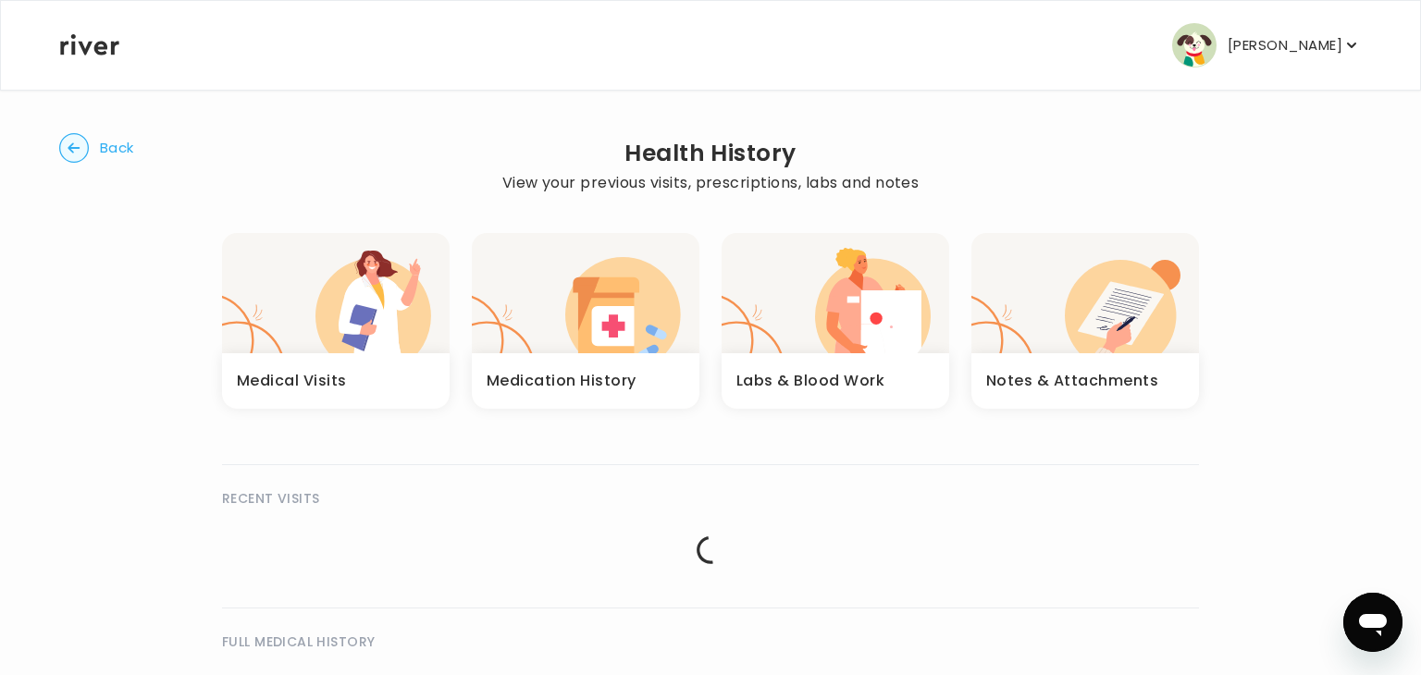
click at [302, 268] on div "button" at bounding box center [336, 293] width 228 height 120
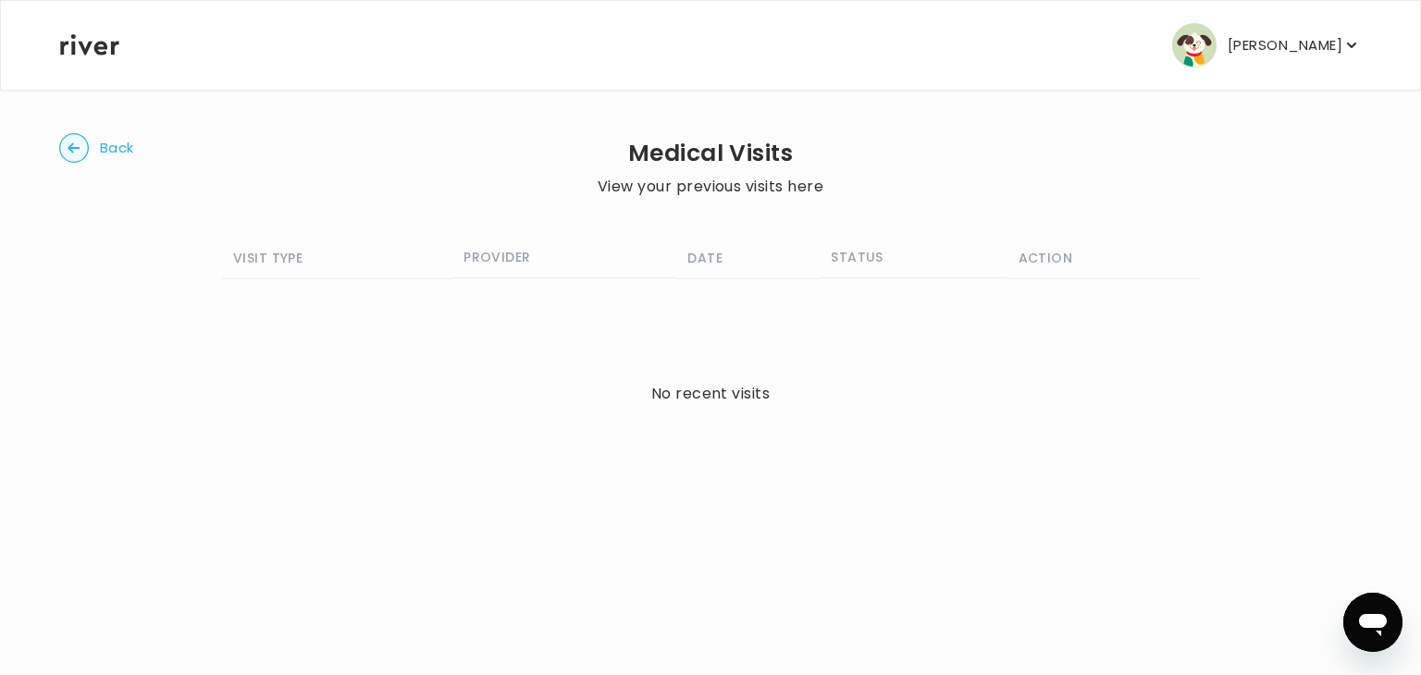
click at [74, 155] on circle "button" at bounding box center [74, 148] width 29 height 29
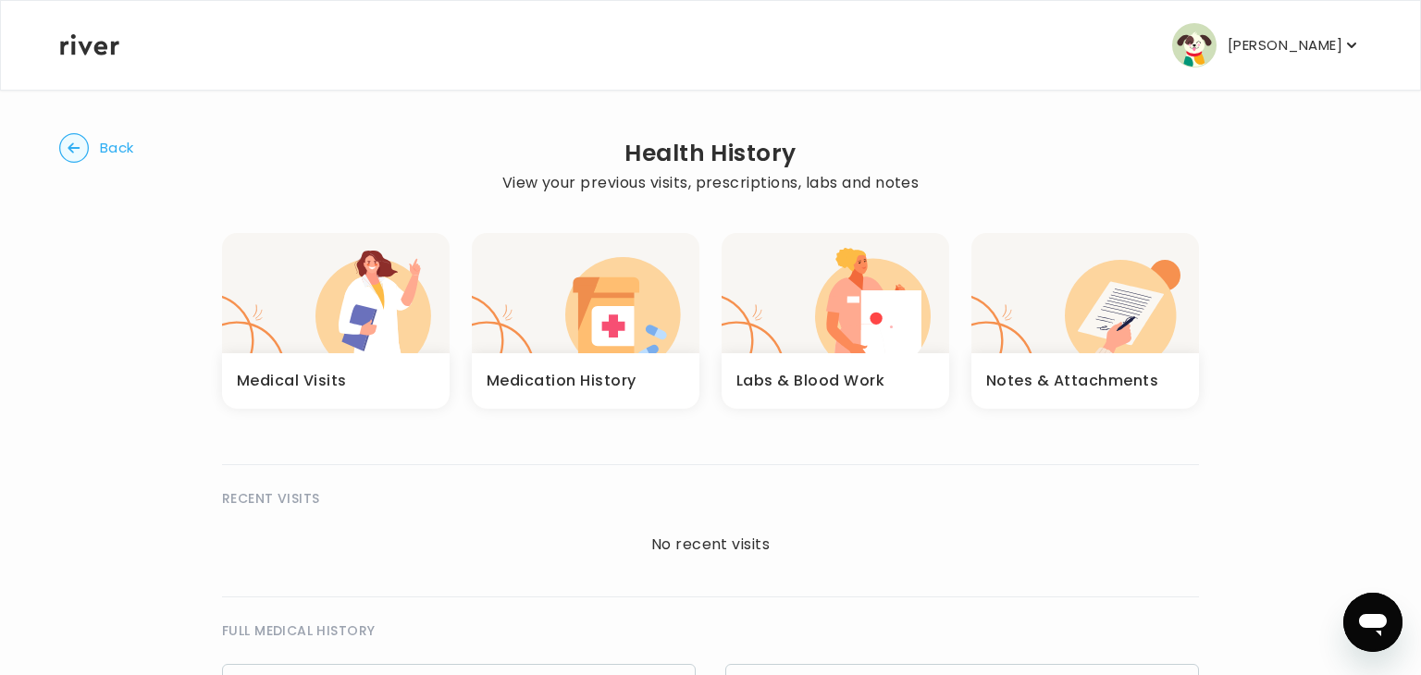
click at [576, 357] on div "Medication History" at bounding box center [586, 381] width 228 height 56
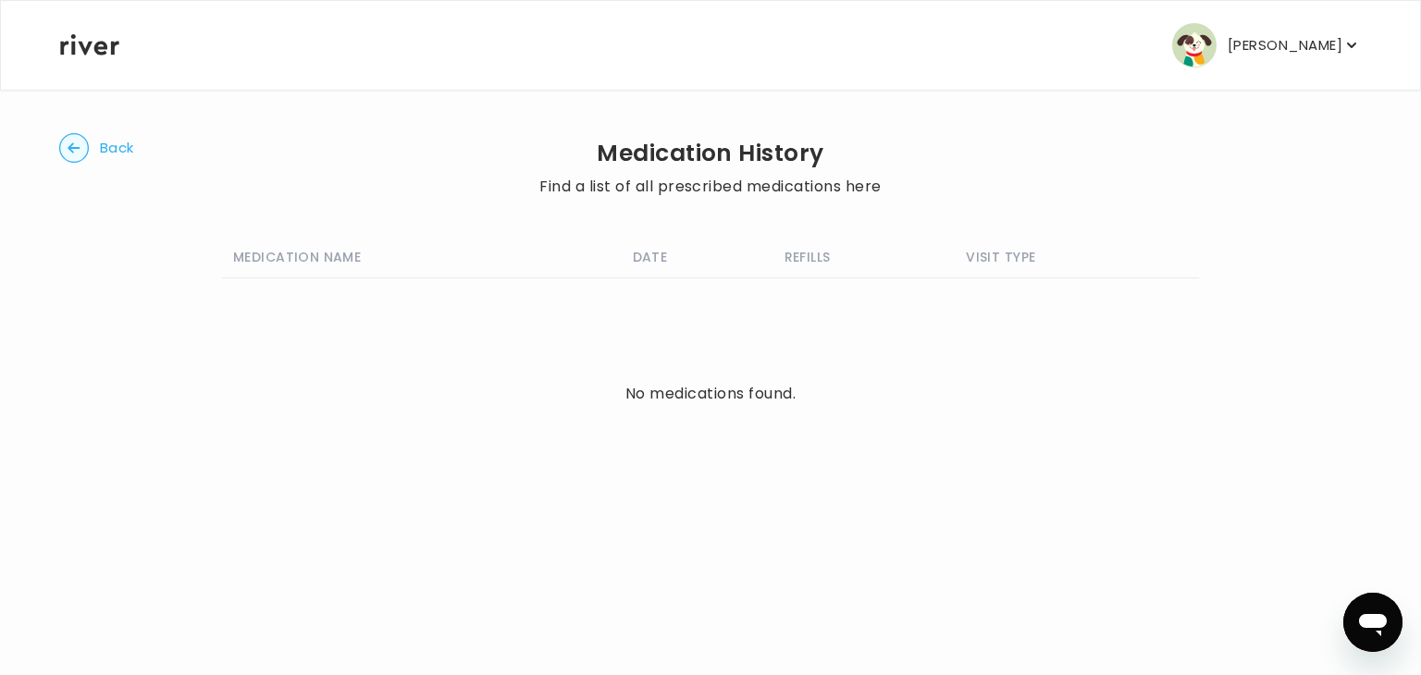
click at [89, 145] on button "Back" at bounding box center [96, 148] width 75 height 30
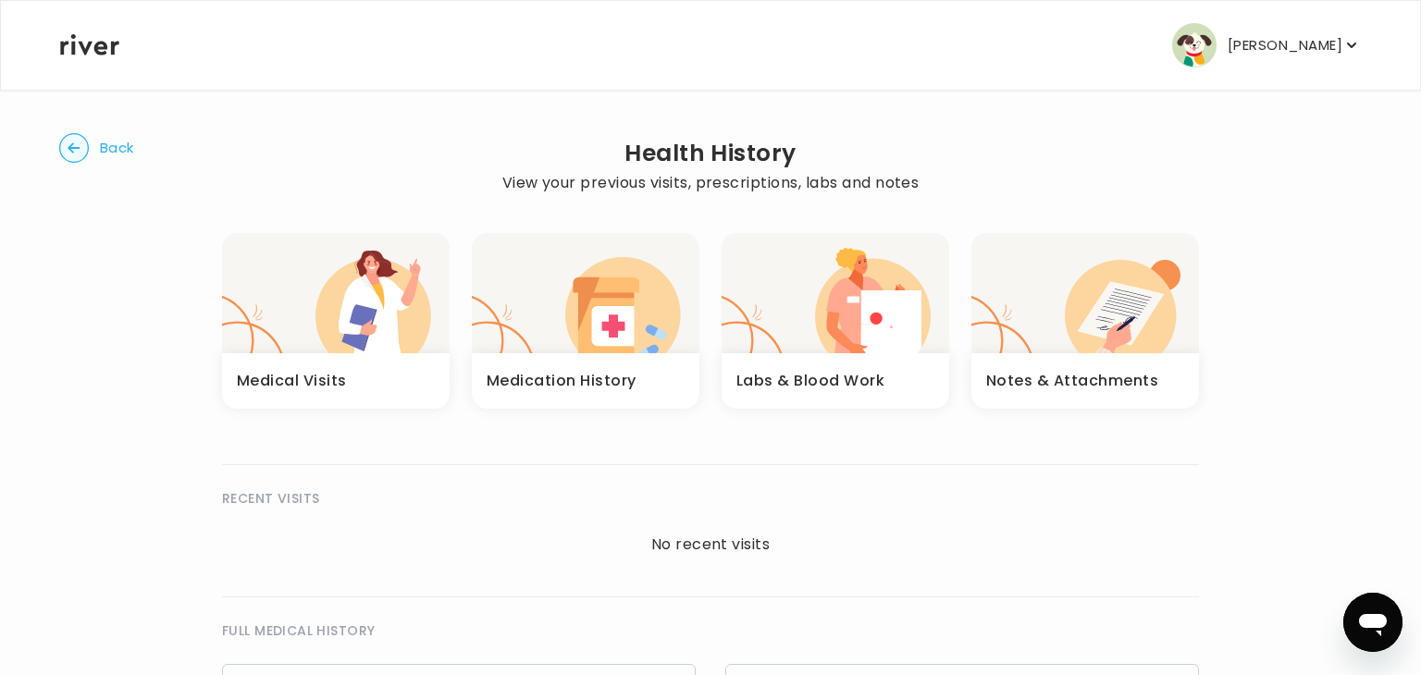
click at [763, 565] on div "RECENT VISITS No recent visits" at bounding box center [710, 516] width 977 height 105
click at [71, 155] on circle "button" at bounding box center [74, 148] width 29 height 29
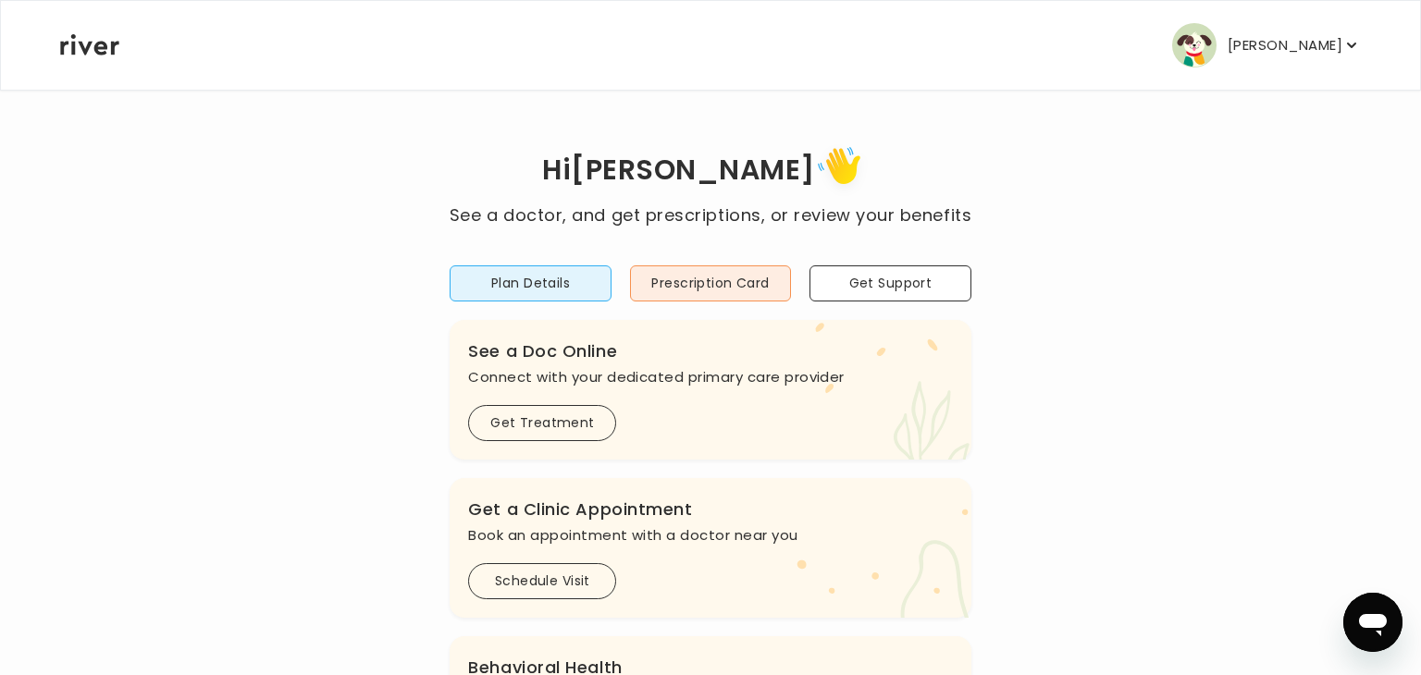
click at [1204, 58] on img "button" at bounding box center [1194, 45] width 44 height 44
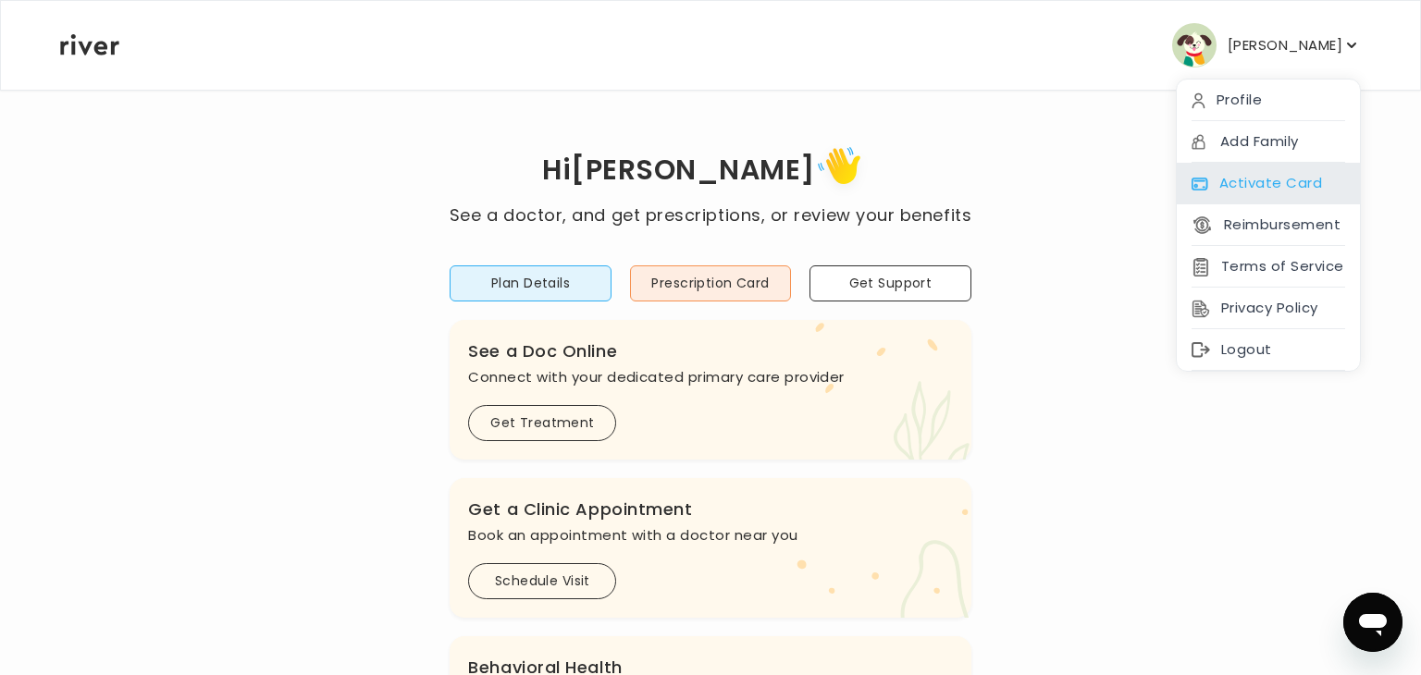
click at [1244, 182] on div "Activate Card" at bounding box center [1268, 184] width 183 height 42
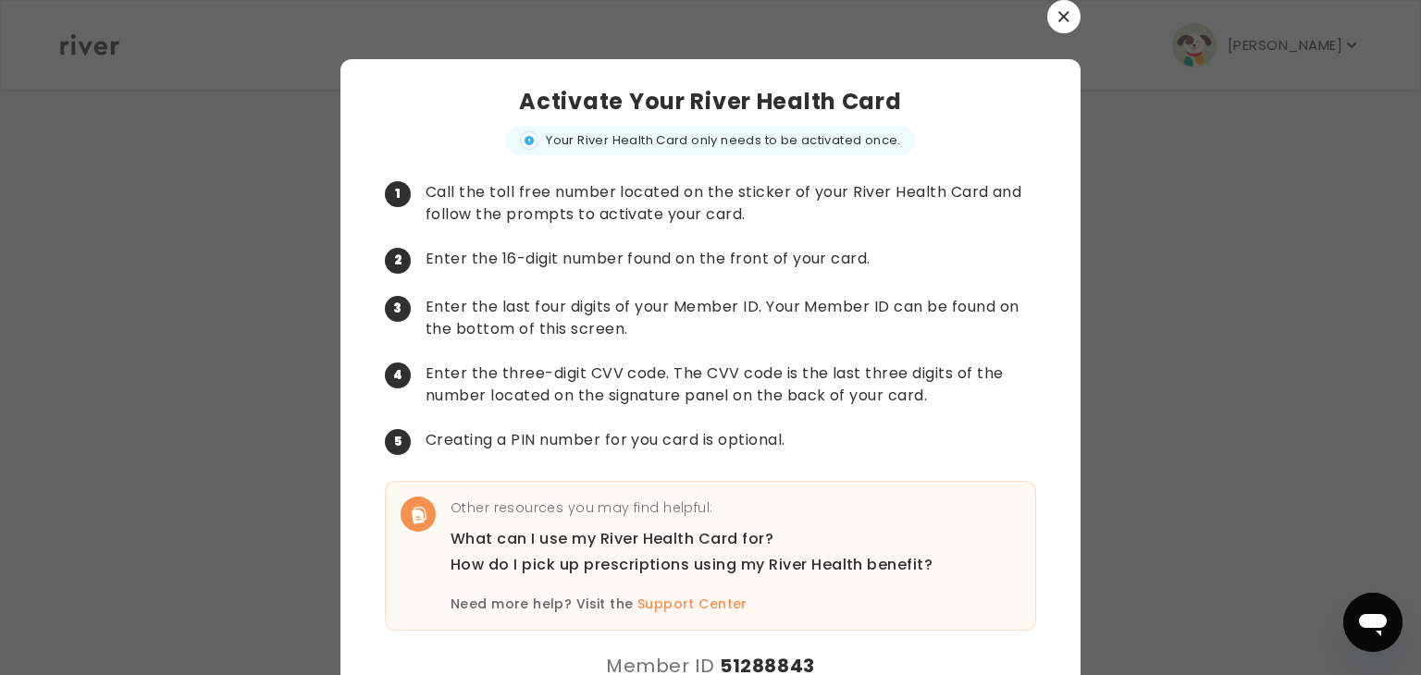
click at [1053, 20] on button "button" at bounding box center [1063, 16] width 33 height 33
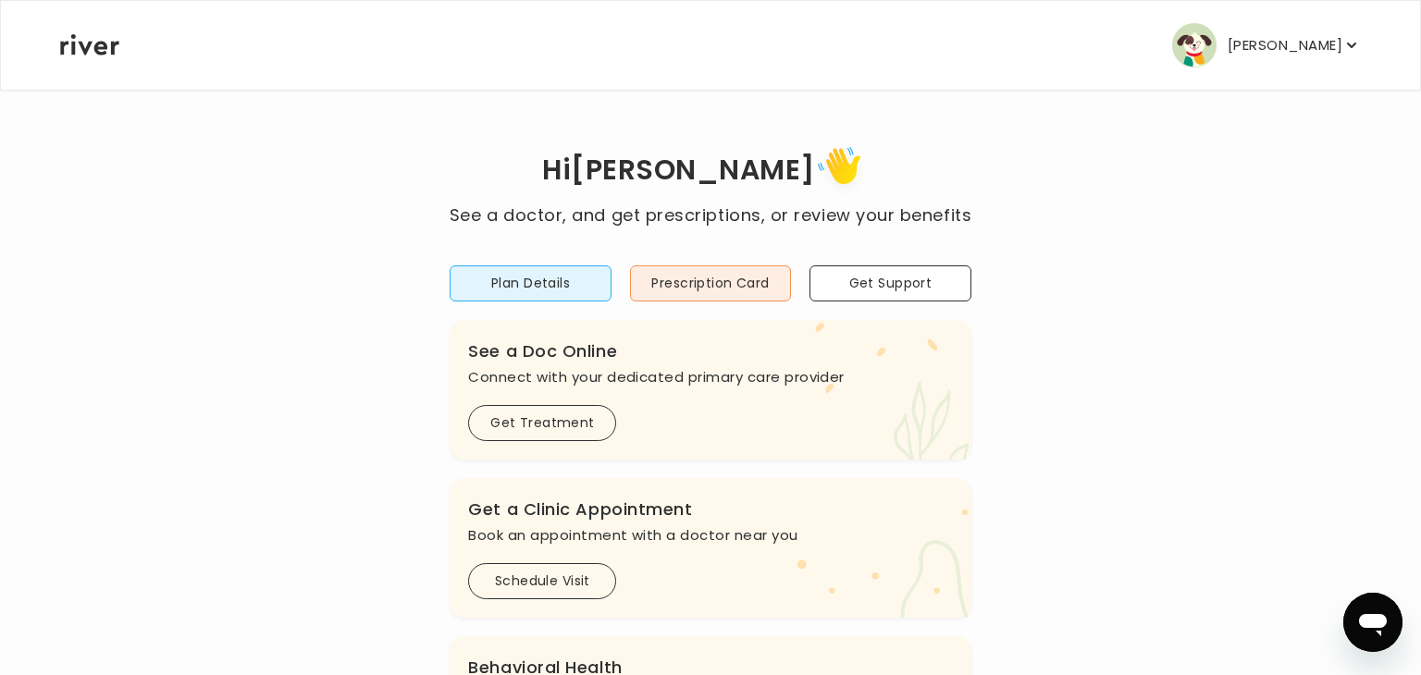
click at [1234, 64] on button "[PERSON_NAME]" at bounding box center [1266, 45] width 189 height 44
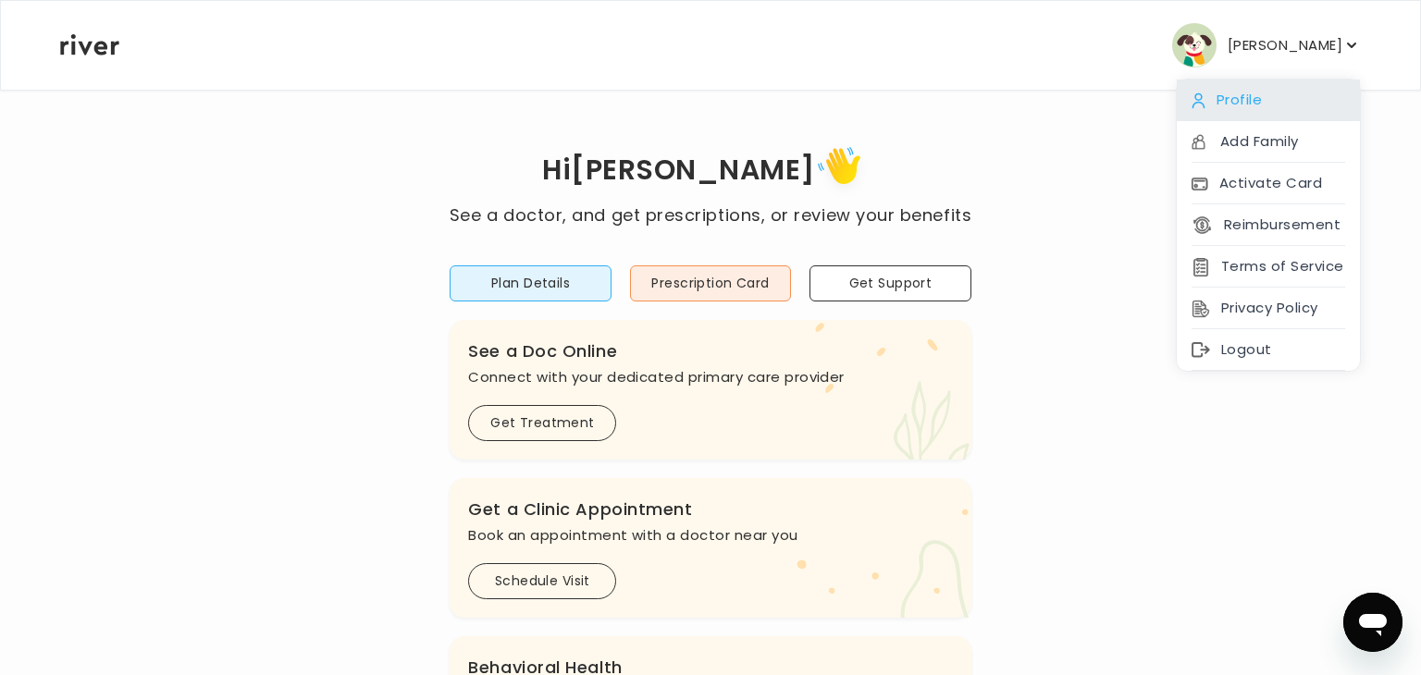
click at [1225, 108] on div "Profile" at bounding box center [1268, 101] width 183 height 42
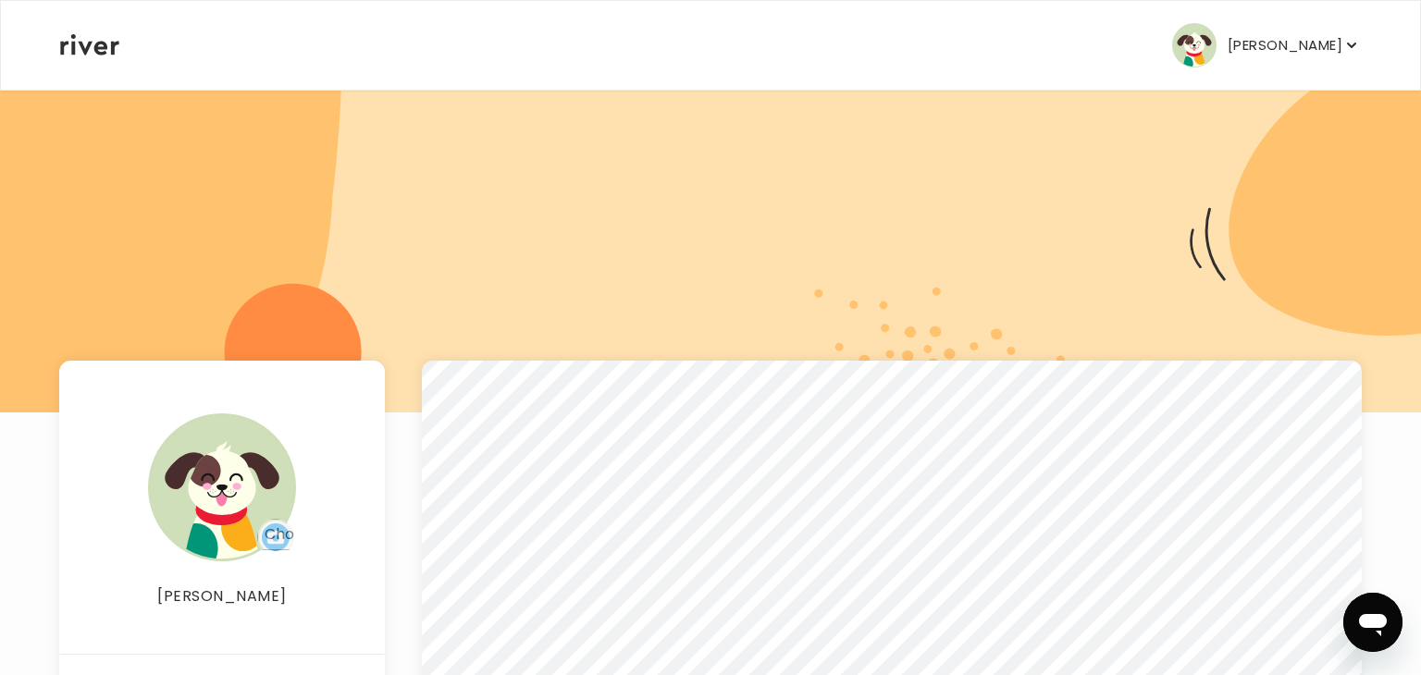
click at [105, 39] on icon at bounding box center [89, 44] width 59 height 21
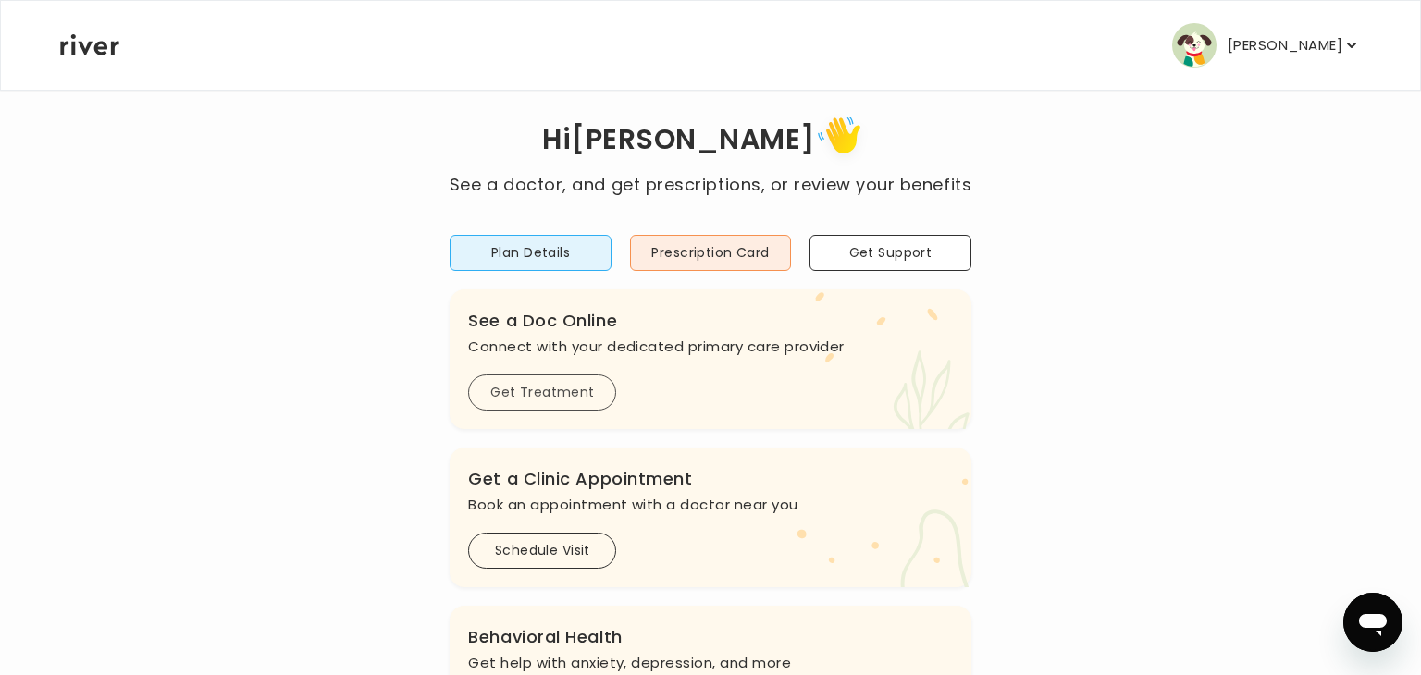
scroll to position [40, 0]
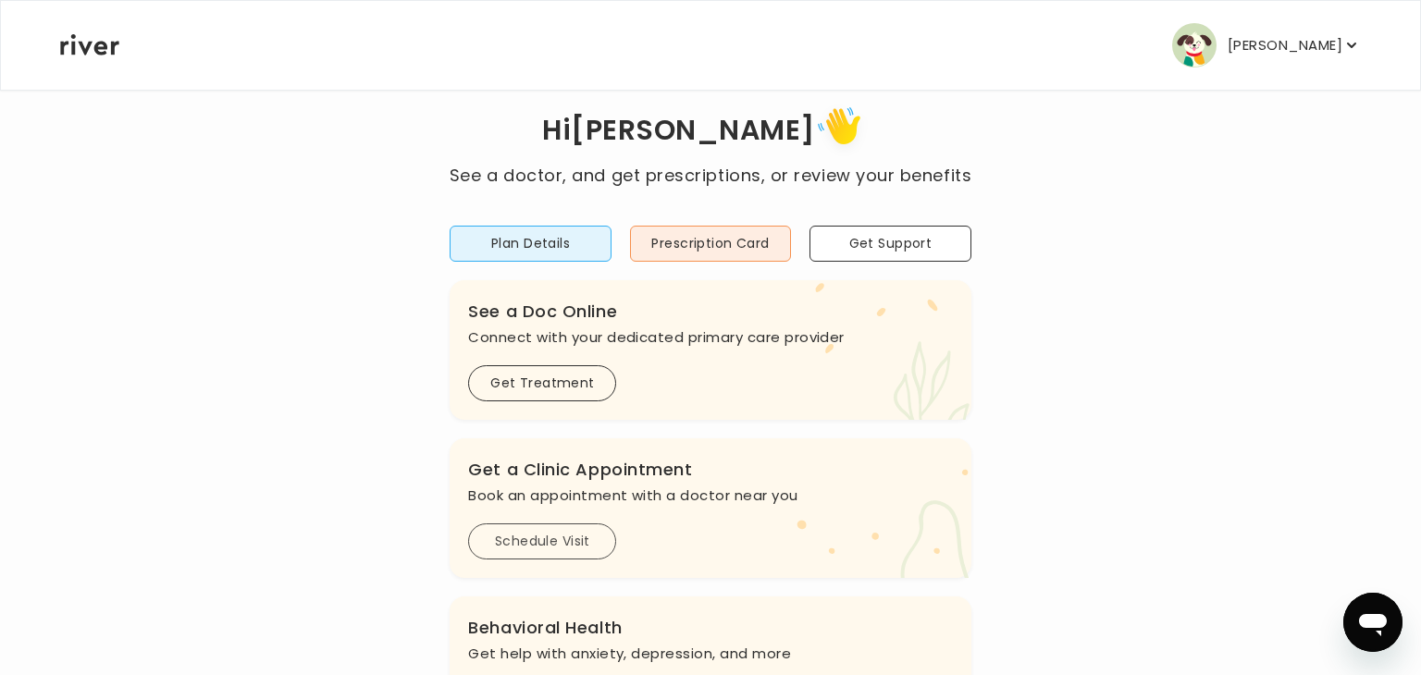
click at [525, 551] on button "Schedule Visit" at bounding box center [542, 542] width 148 height 36
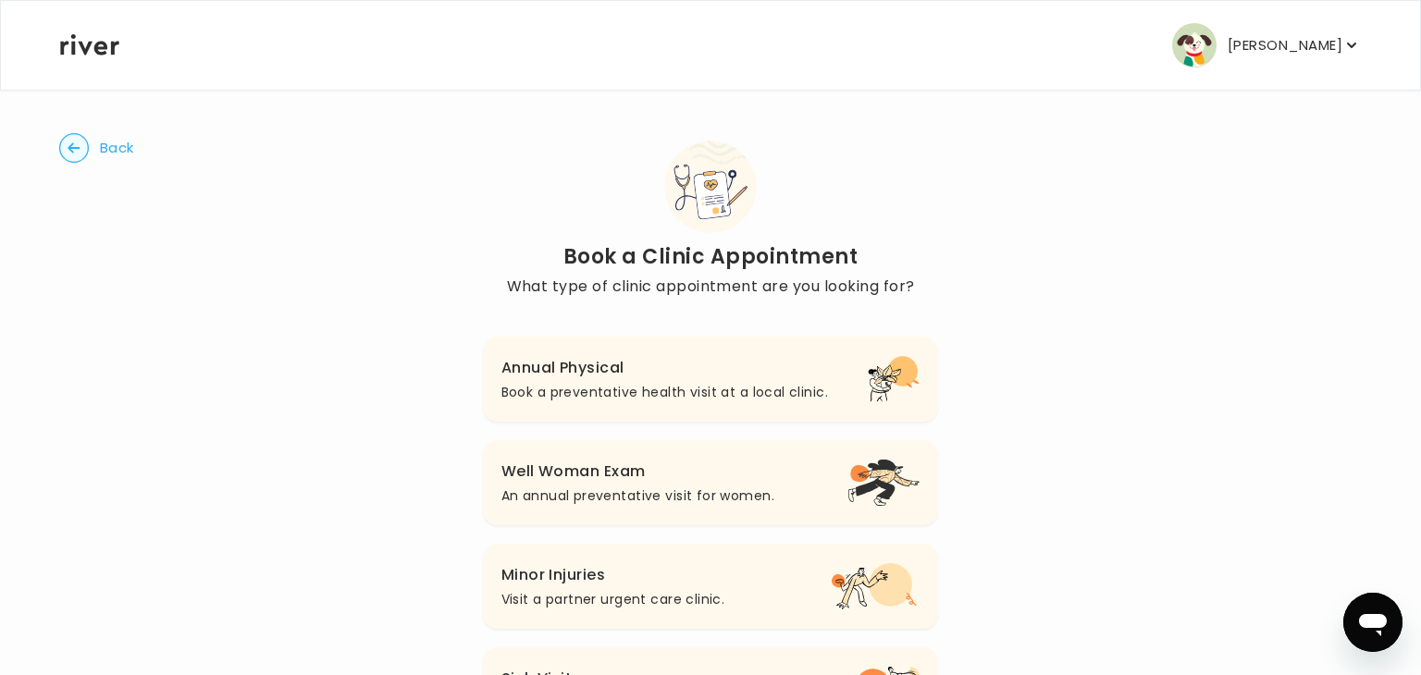
scroll to position [109, 0]
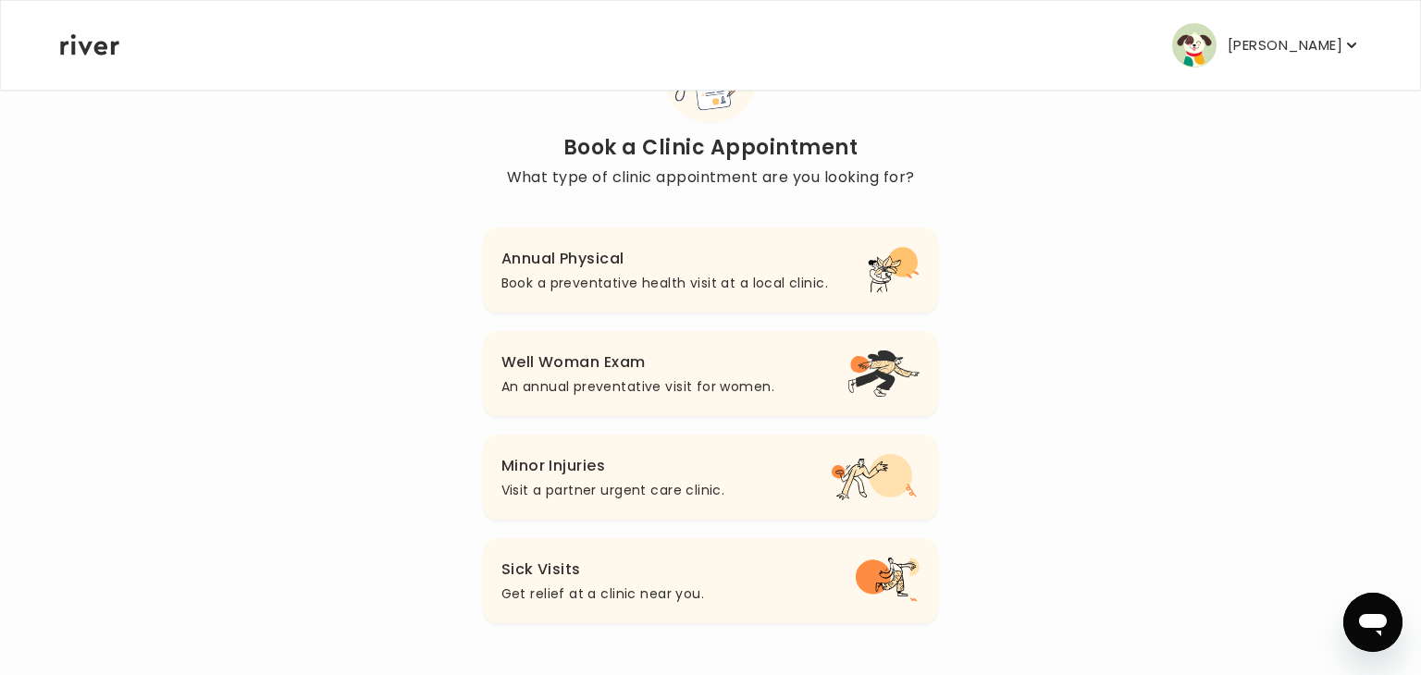
click at [582, 383] on p "An annual preventative visit for women." at bounding box center [637, 387] width 273 height 22
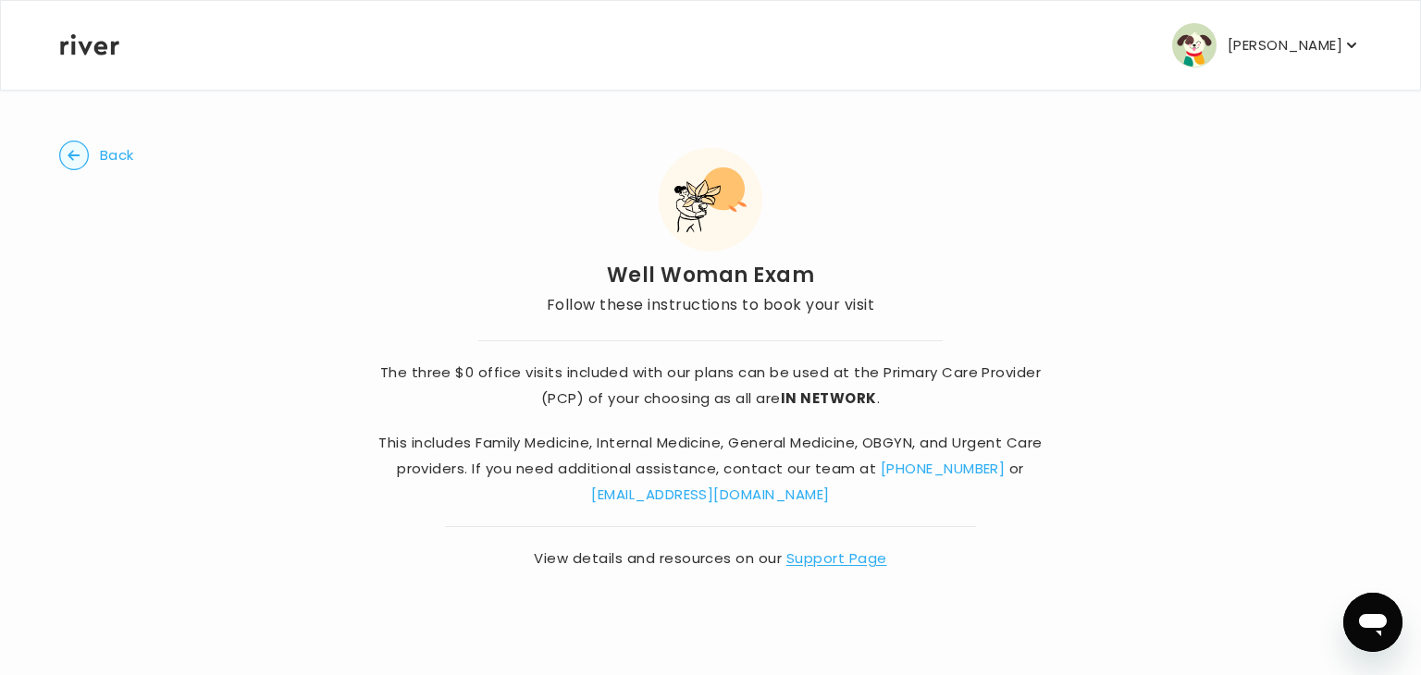
click at [865, 279] on h2 "Well Woman Exam" at bounding box center [710, 276] width 327 height 26
click at [737, 509] on div "The three $0 office visits included with our plans can be used at the Primary C…" at bounding box center [710, 455] width 664 height 231
click at [75, 153] on circle "button" at bounding box center [74, 156] width 29 height 29
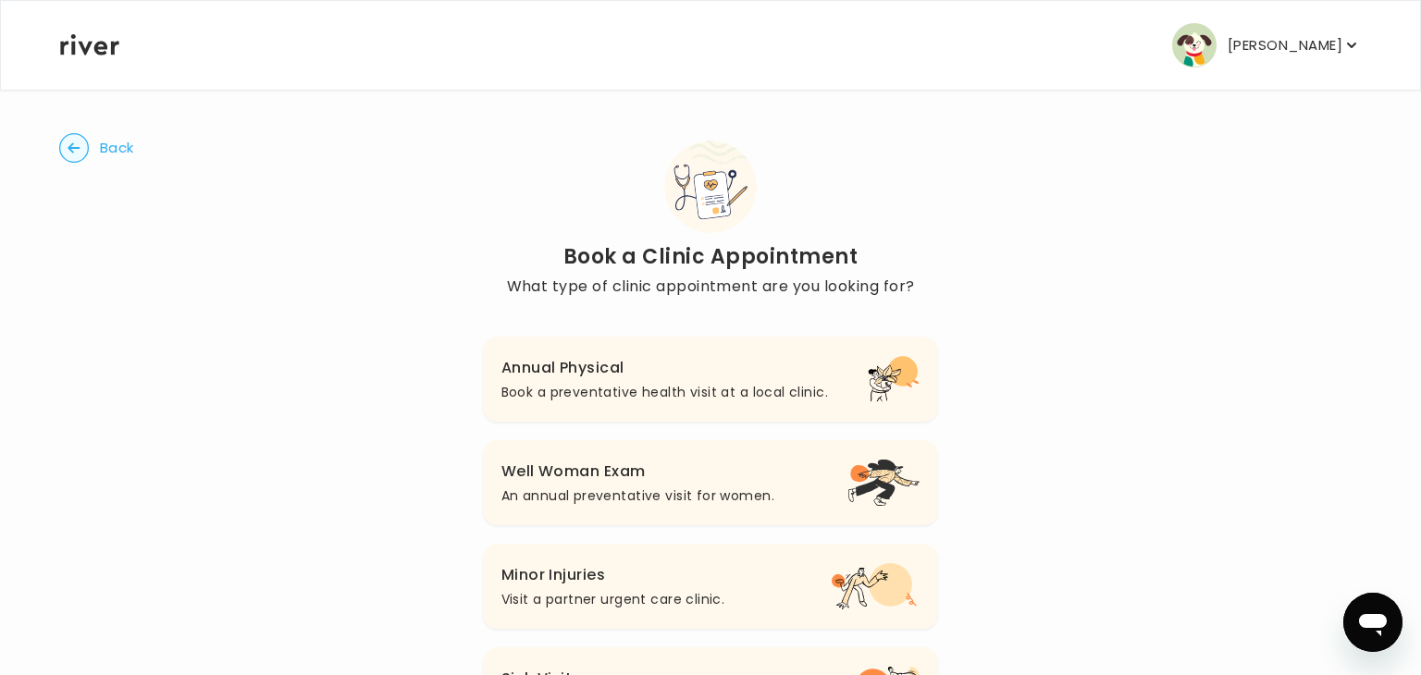
scroll to position [109, 0]
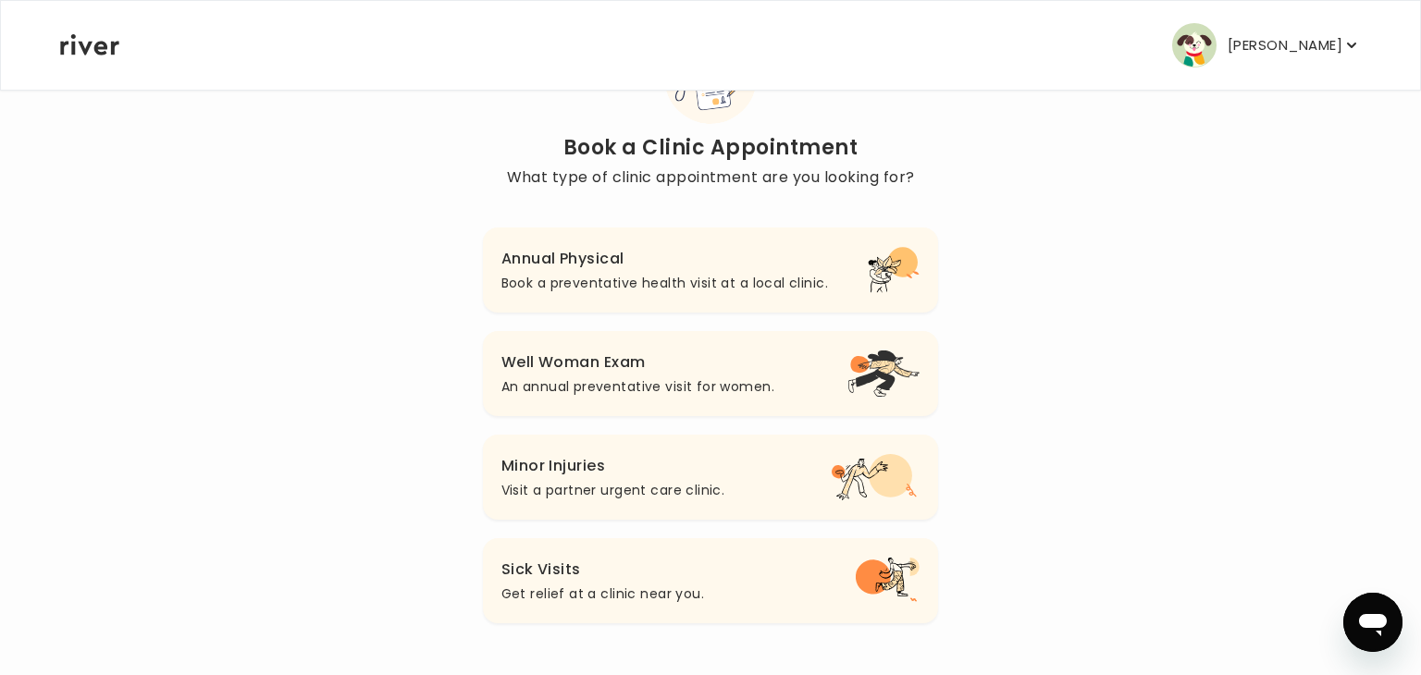
click at [97, 59] on div "[PERSON_NAME] Profile Add Family Activate Card Reimbursement Terms of Service P…" at bounding box center [710, 45] width 1301 height 89
click at [96, 59] on div "[PERSON_NAME] Profile Add Family Activate Card Reimbursement Terms of Service P…" at bounding box center [710, 45] width 1301 height 89
click at [94, 48] on icon at bounding box center [89, 44] width 59 height 21
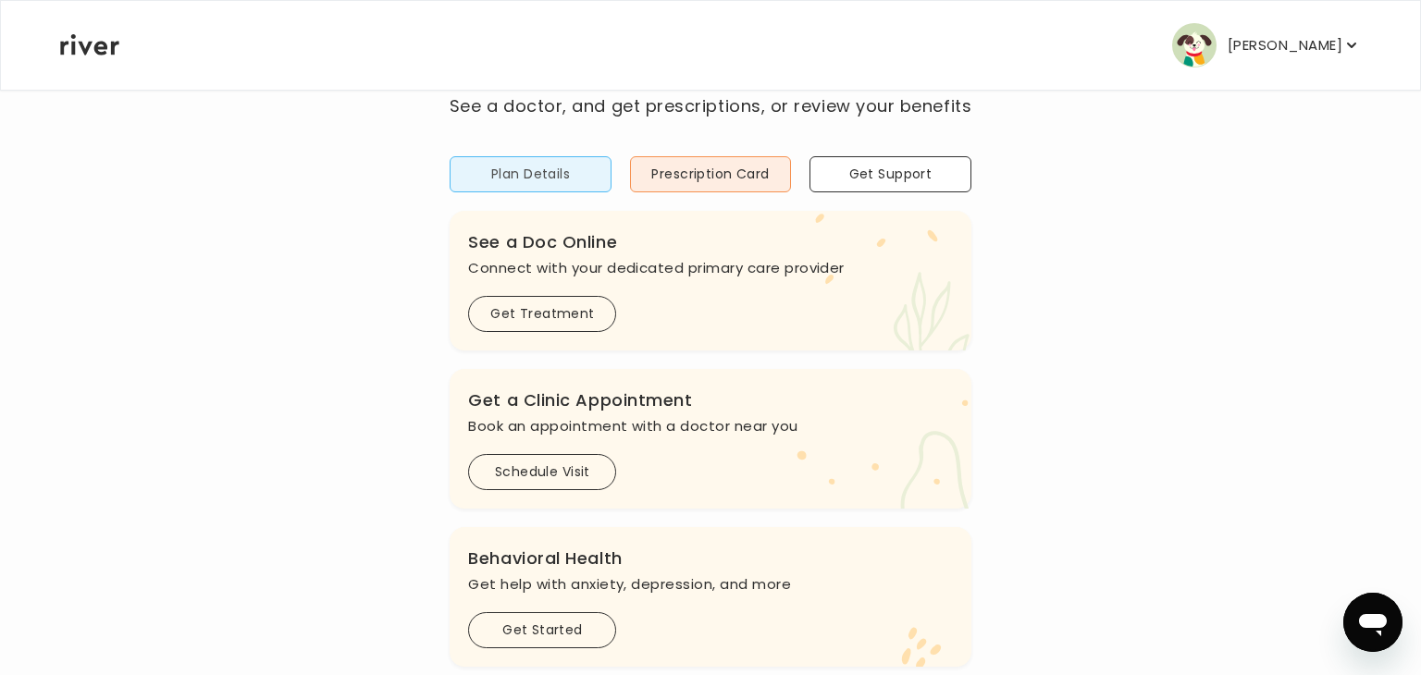
click at [521, 172] on button "Plan Details" at bounding box center [530, 174] width 161 height 36
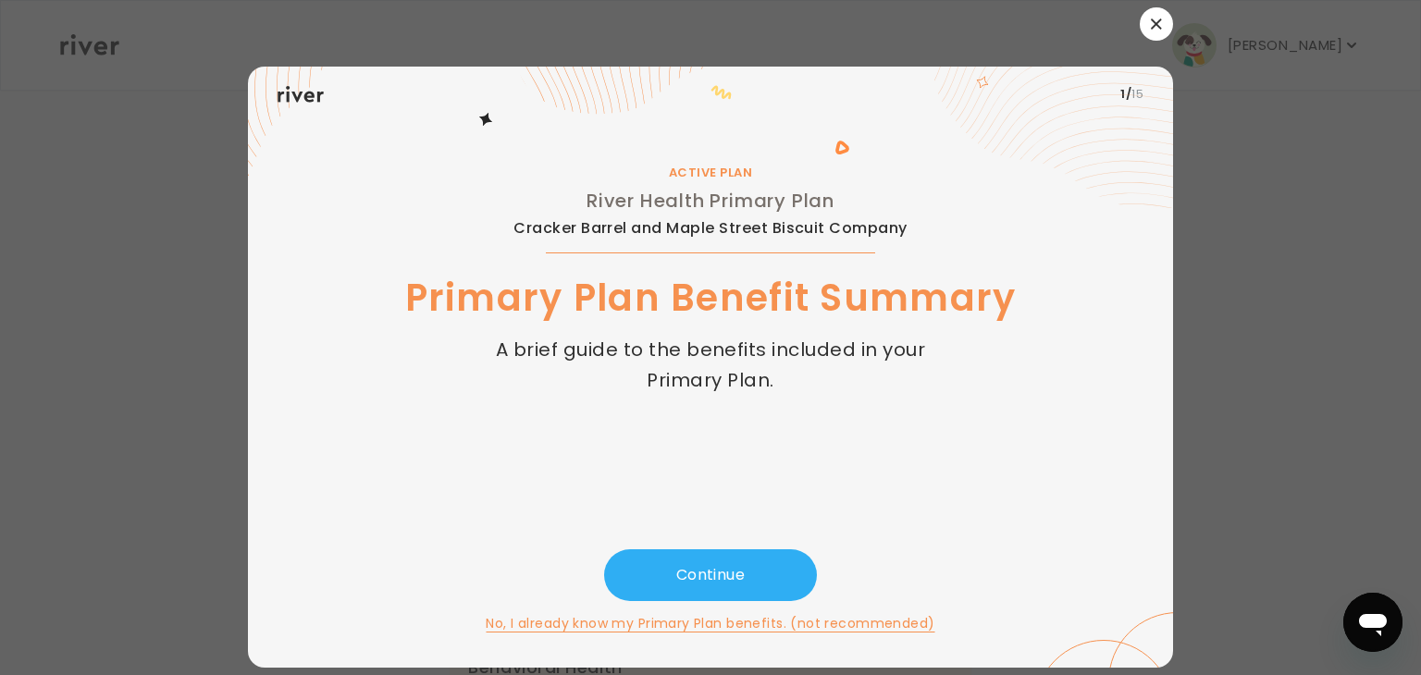
click at [1148, 21] on button "button" at bounding box center [1156, 23] width 33 height 33
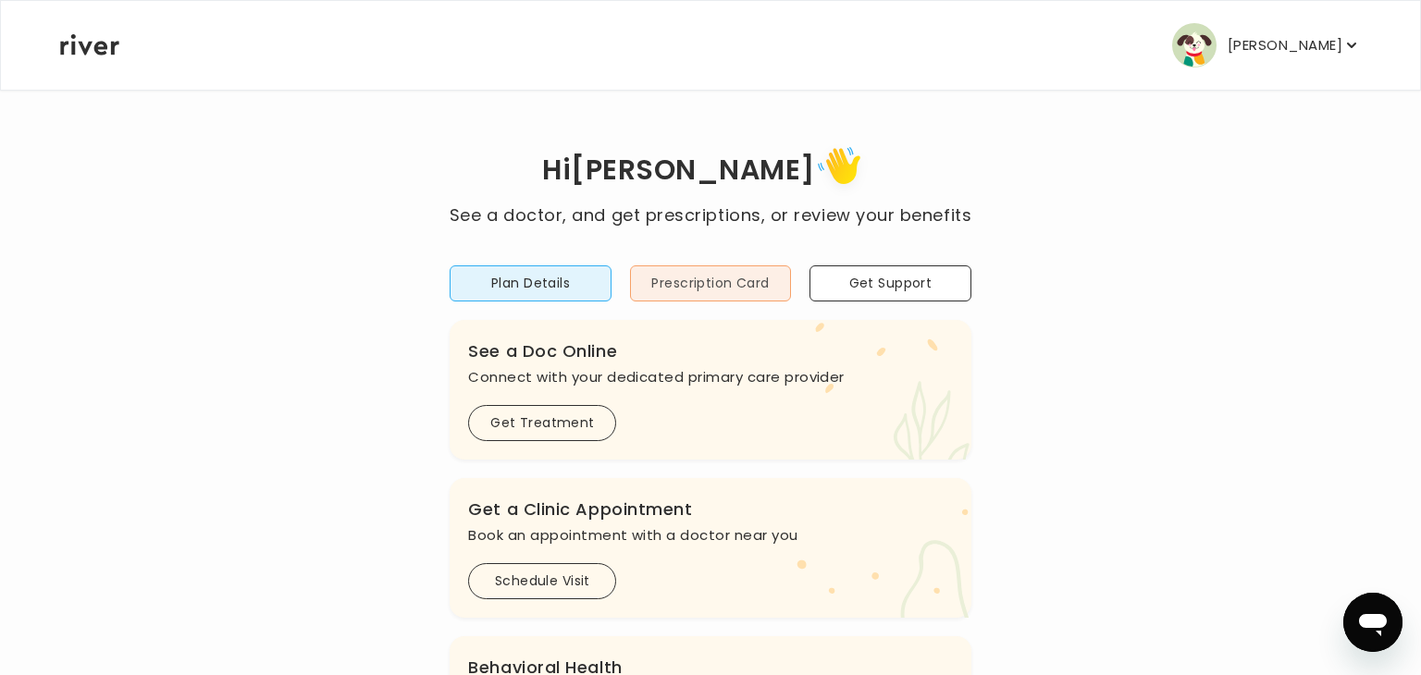
click at [734, 273] on button "Prescription Card" at bounding box center [710, 283] width 161 height 36
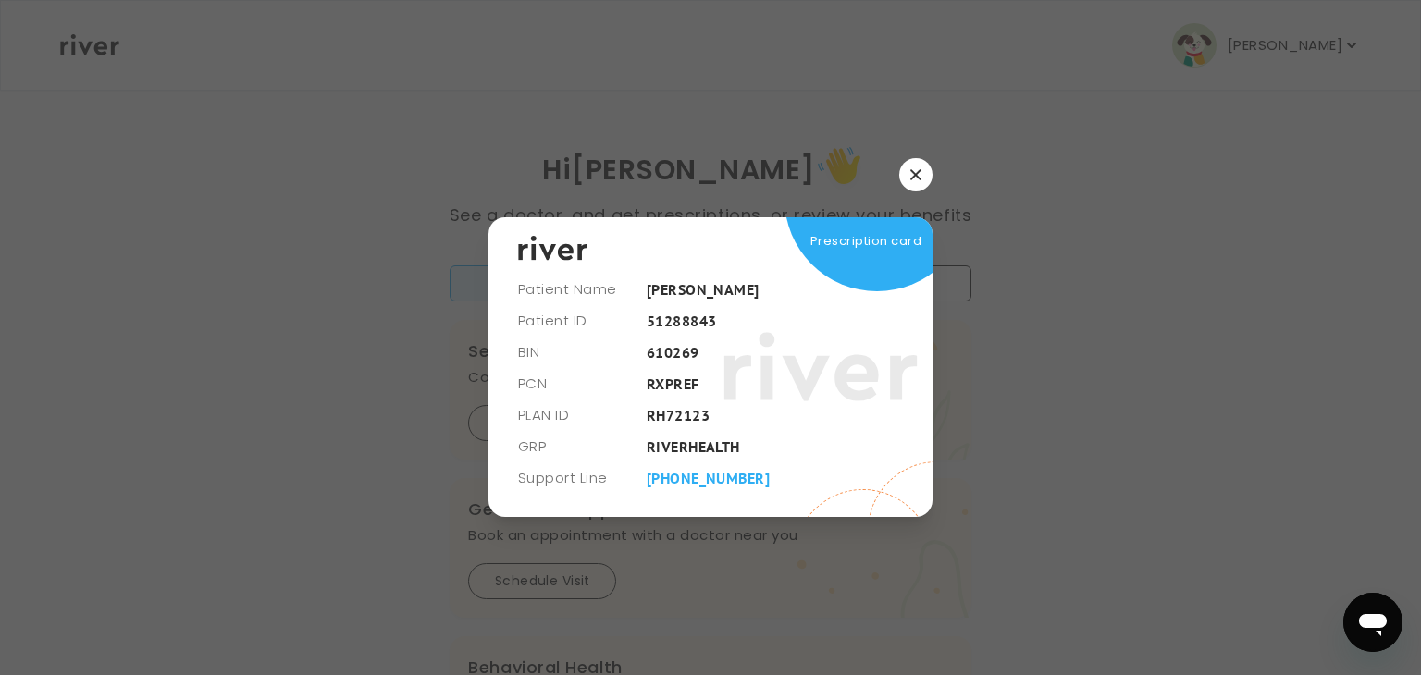
click at [920, 179] on icon "button" at bounding box center [915, 174] width 11 height 11
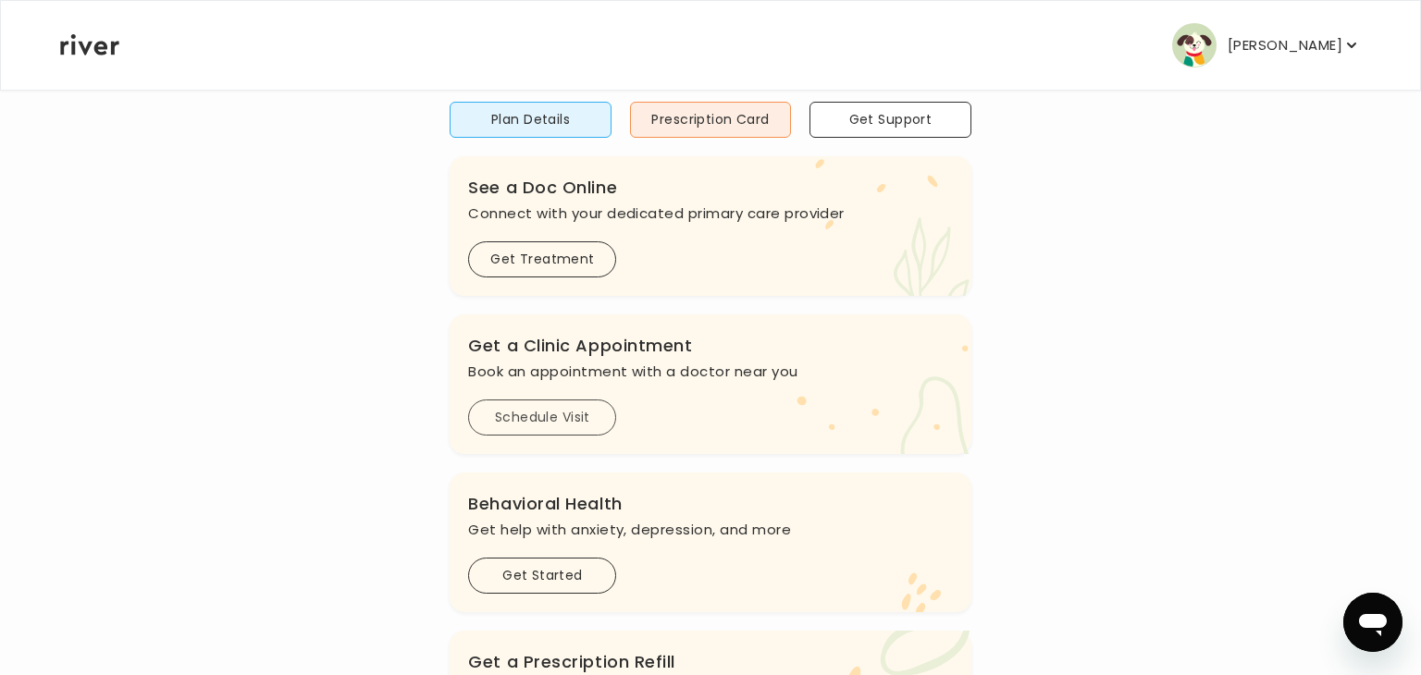
scroll to position [156, 0]
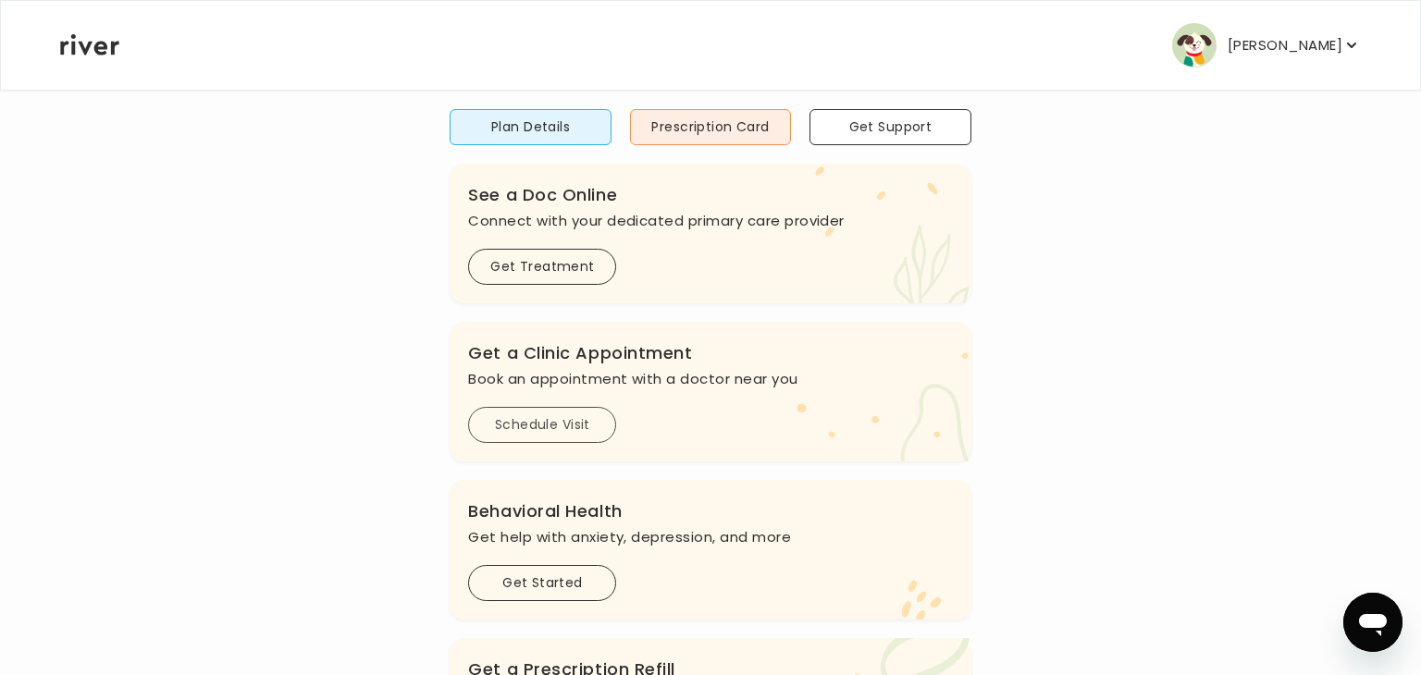
click at [559, 407] on button "Schedule Visit" at bounding box center [542, 425] width 148 height 36
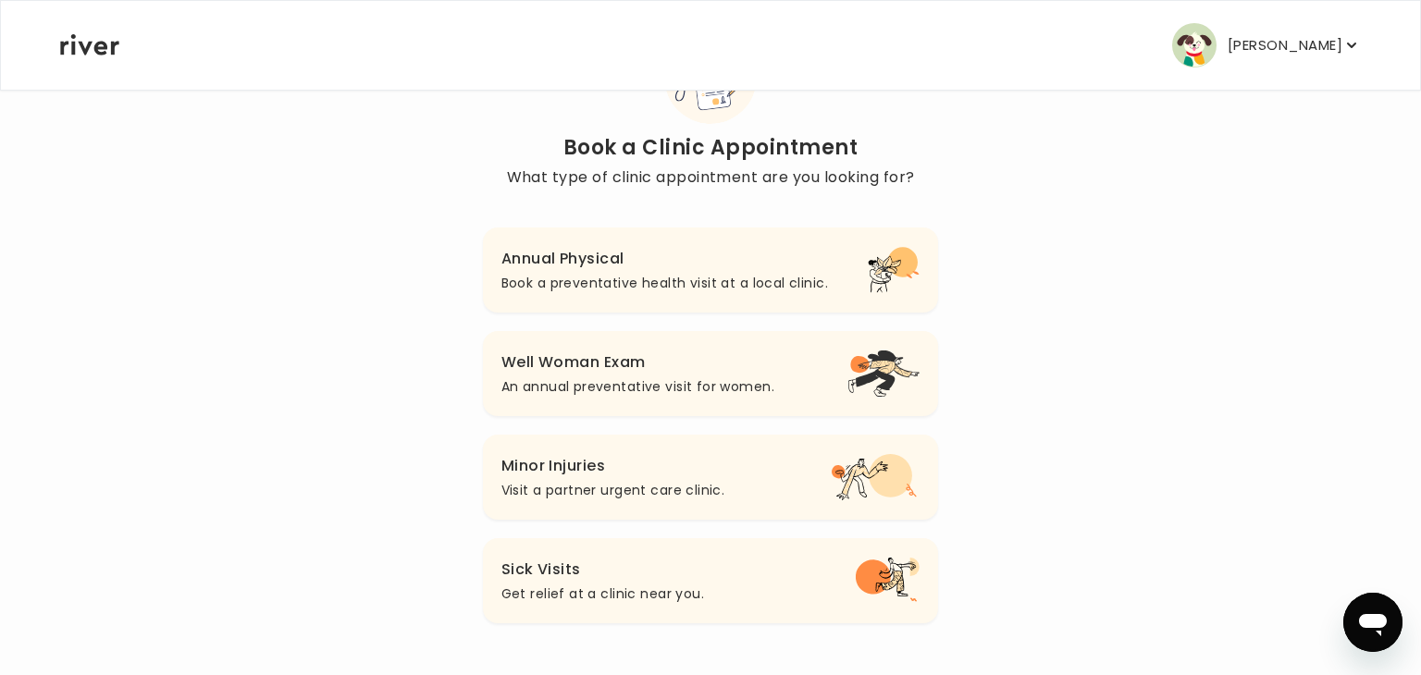
scroll to position [109, 0]
click at [594, 284] on p "Book a preventative health visit at a local clinic." at bounding box center [664, 283] width 327 height 22
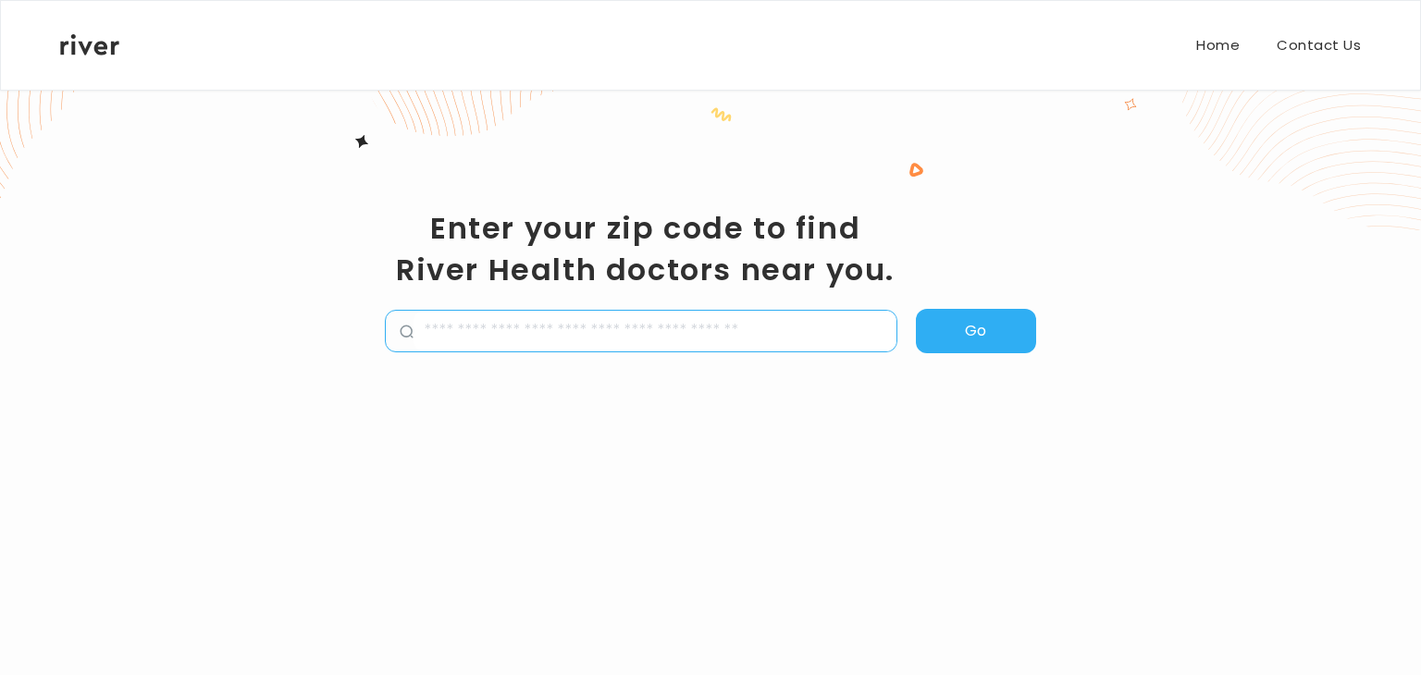
click at [512, 328] on input "zipCode" at bounding box center [654, 331] width 483 height 41
type input "*****"
click at [1030, 337] on button "Go" at bounding box center [976, 331] width 120 height 44
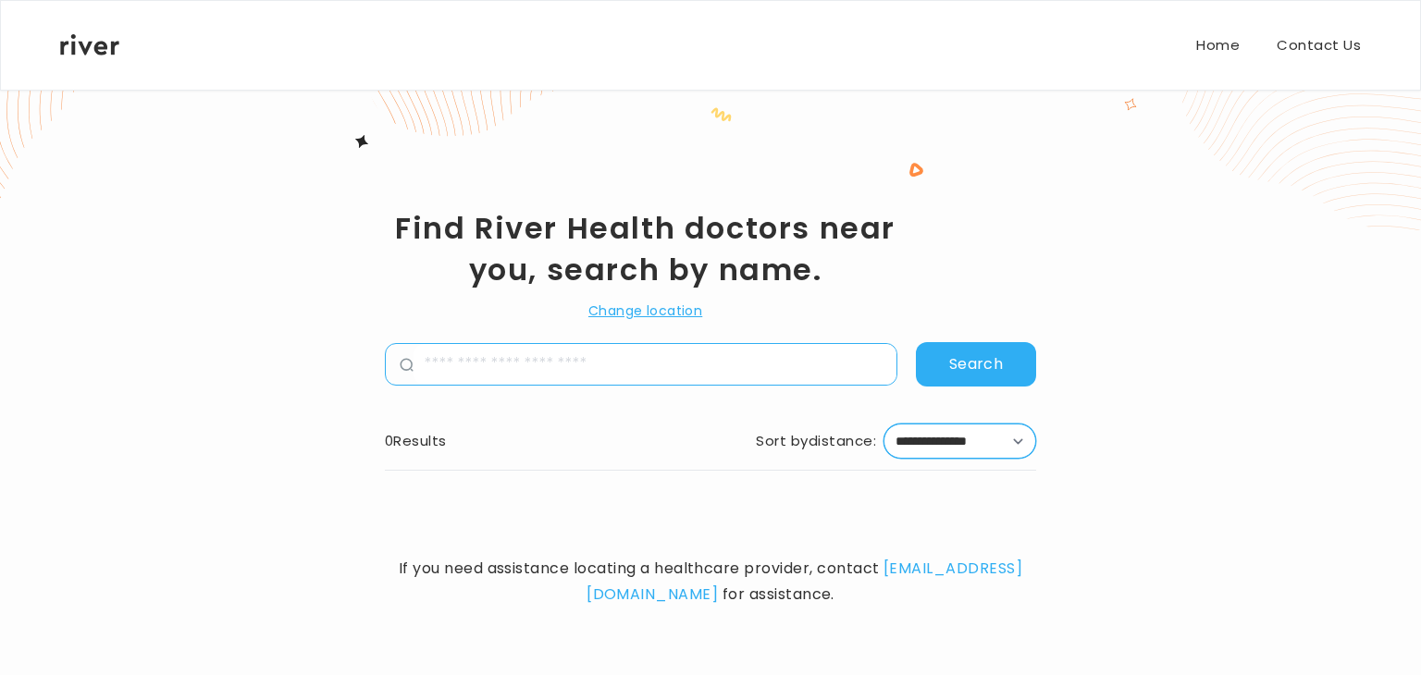
click at [1009, 450] on select "**********" at bounding box center [959, 441] width 153 height 35
select select "**"
click at [883, 424] on select "**********" at bounding box center [959, 441] width 153 height 35
click at [981, 360] on button "Search" at bounding box center [976, 364] width 120 height 44
click at [479, 376] on input "name" at bounding box center [654, 364] width 483 height 41
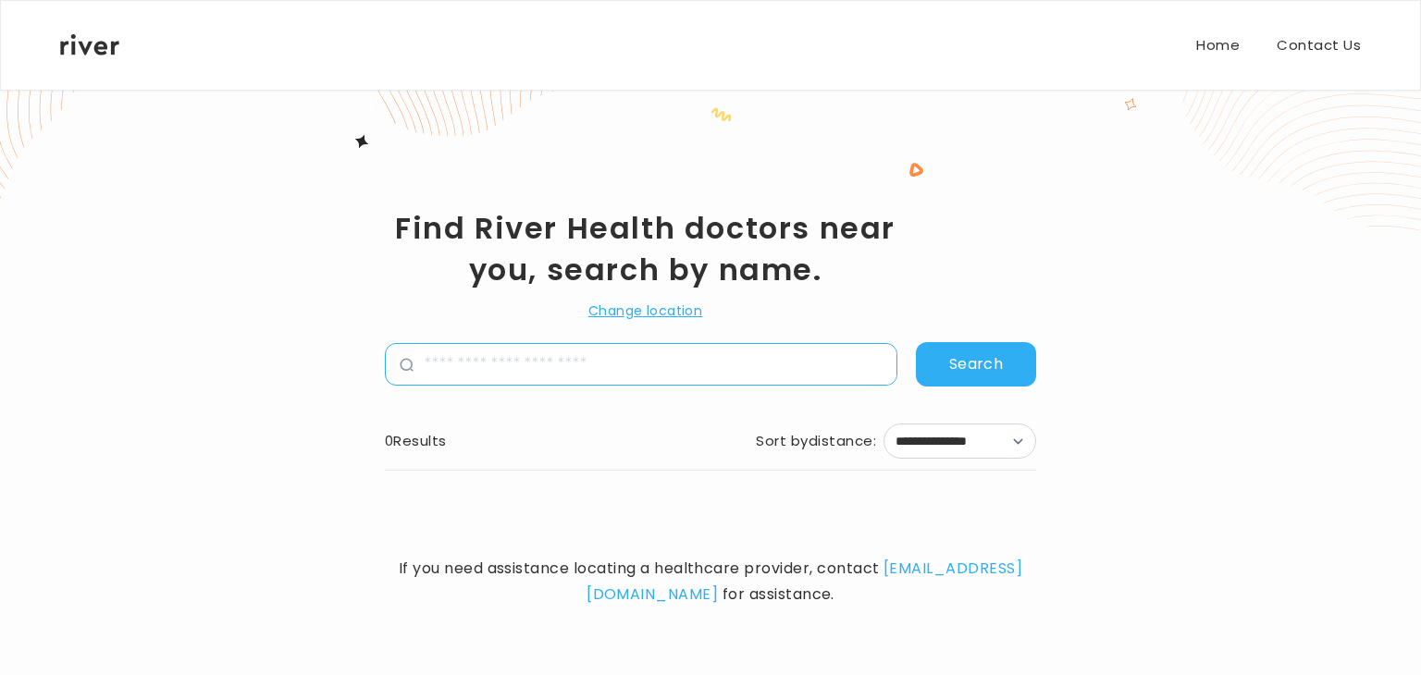
click at [407, 426] on div "**********" at bounding box center [710, 447] width 651 height 47
click at [644, 312] on button "Change location" at bounding box center [645, 311] width 114 height 22
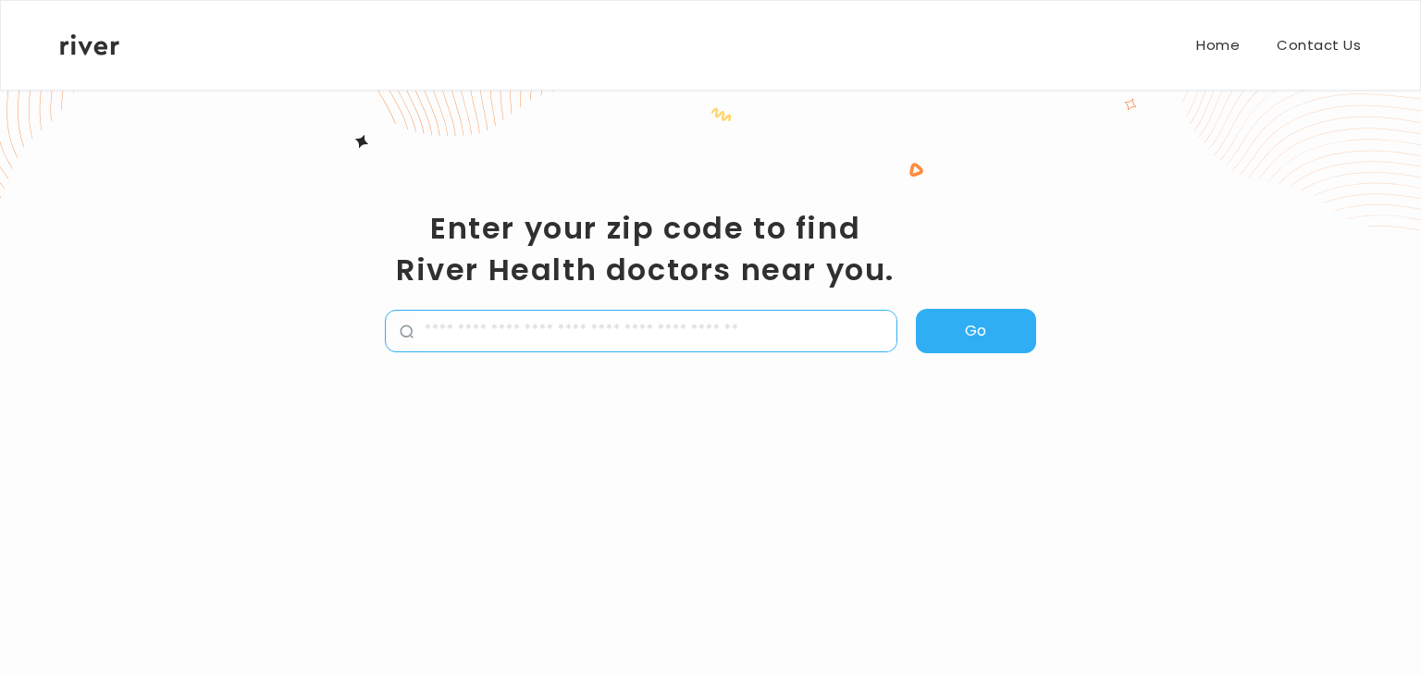
click at [605, 331] on input "zipCode" at bounding box center [654, 331] width 483 height 41
type input "*****"
select select "**"
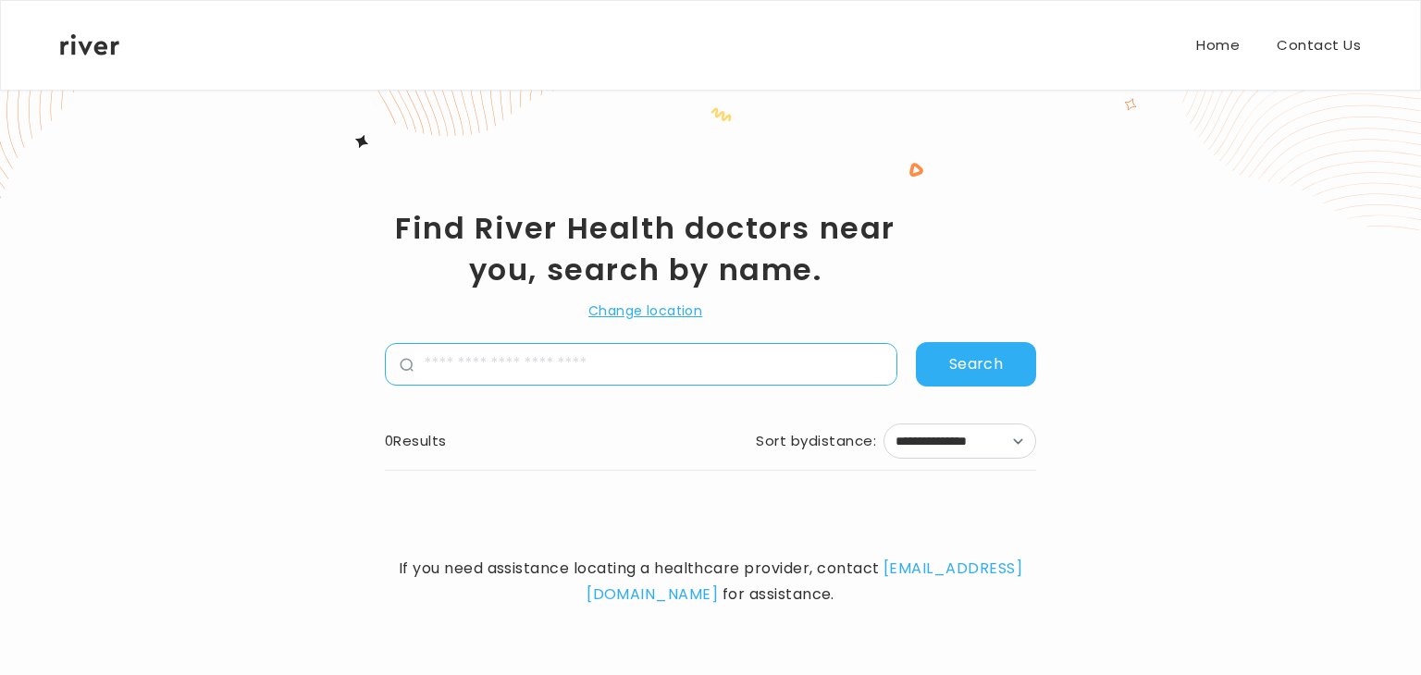
click at [666, 301] on button "Change location" at bounding box center [645, 311] width 114 height 22
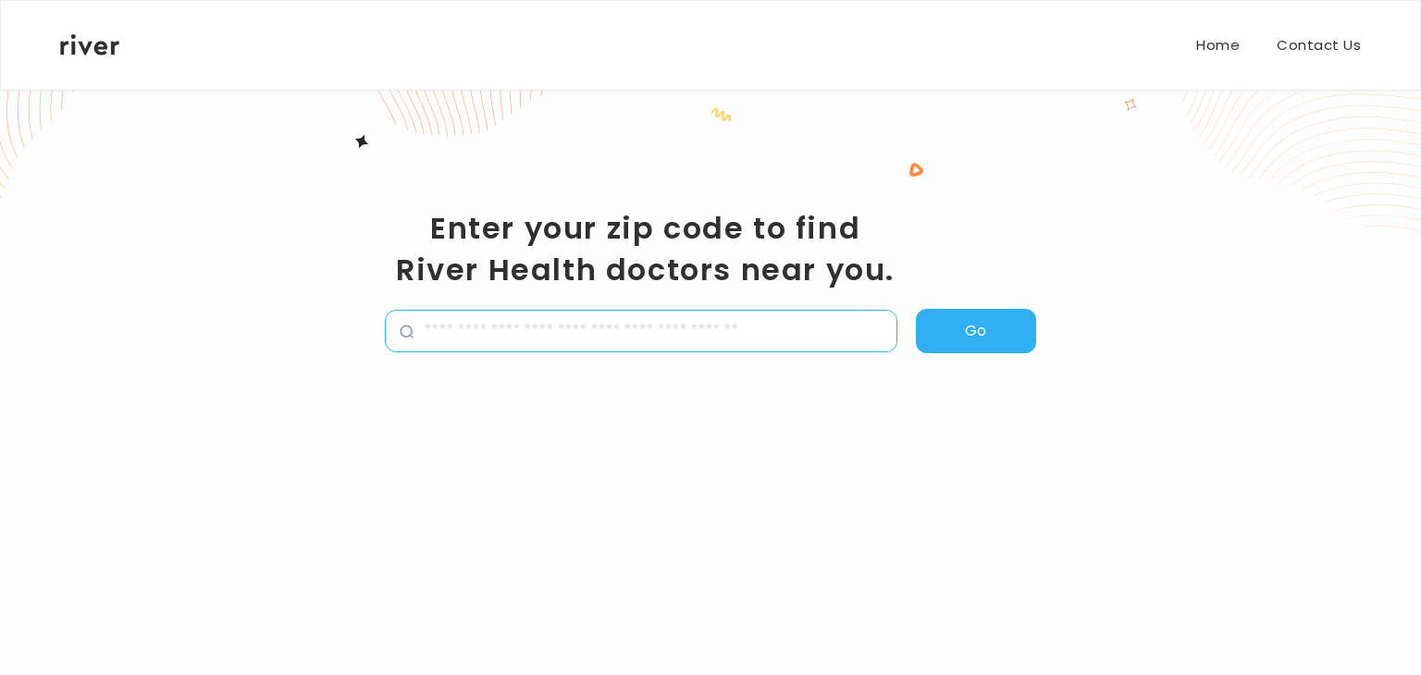
click at [680, 315] on input "zipCode" at bounding box center [654, 331] width 483 height 41
type input "*****"
select select "**"
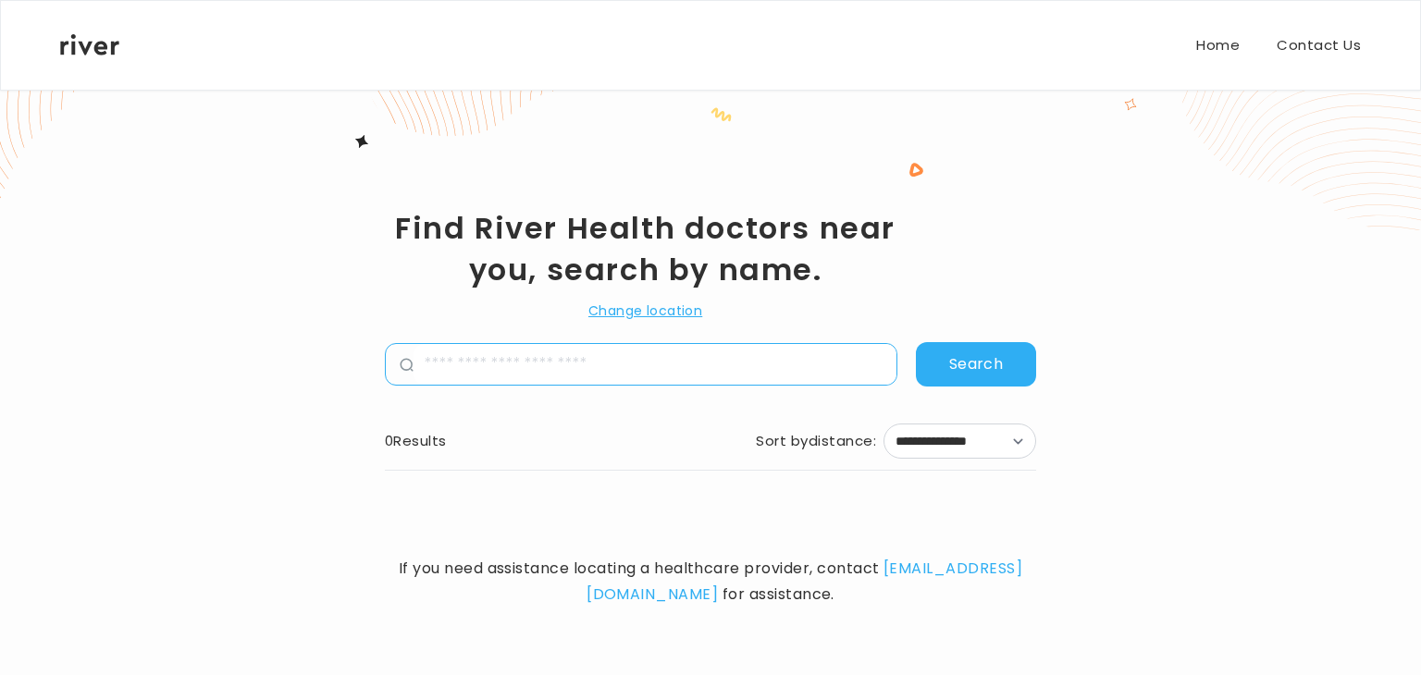
click at [664, 315] on button "Change location" at bounding box center [645, 311] width 114 height 22
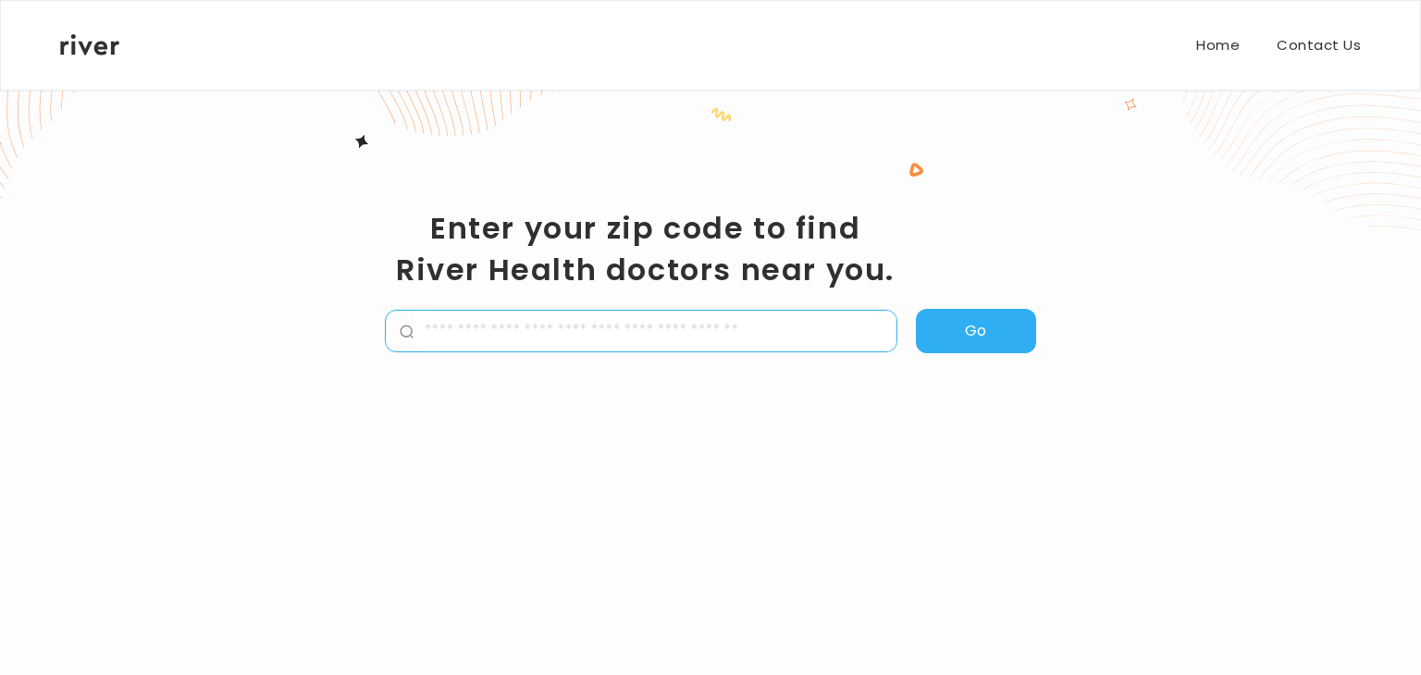
click at [679, 329] on input "zipCode" at bounding box center [654, 331] width 483 height 41
type input "**********"
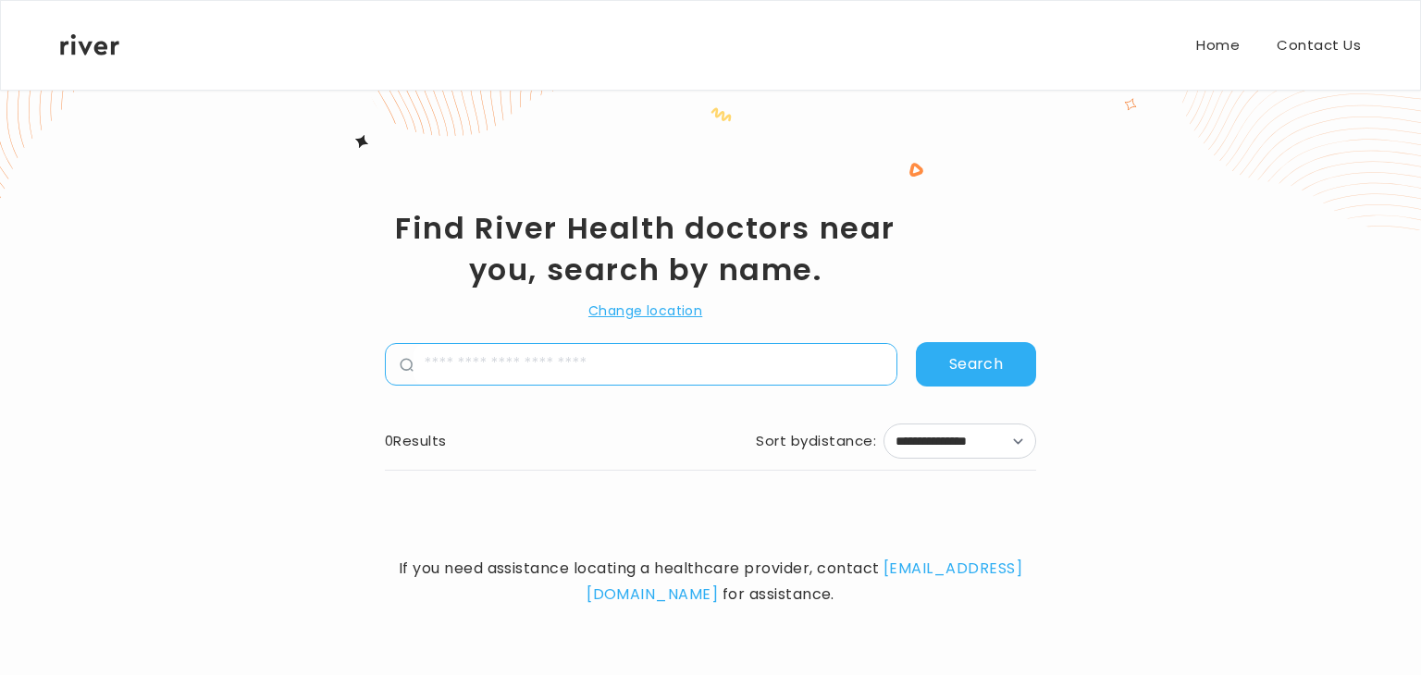
click at [958, 469] on div "**********" at bounding box center [710, 447] width 651 height 47
click at [939, 431] on select "**********" at bounding box center [959, 441] width 153 height 35
select select "**"
click at [883, 424] on select "**********" at bounding box center [959, 441] width 153 height 35
click at [601, 368] on input "name" at bounding box center [654, 364] width 483 height 41
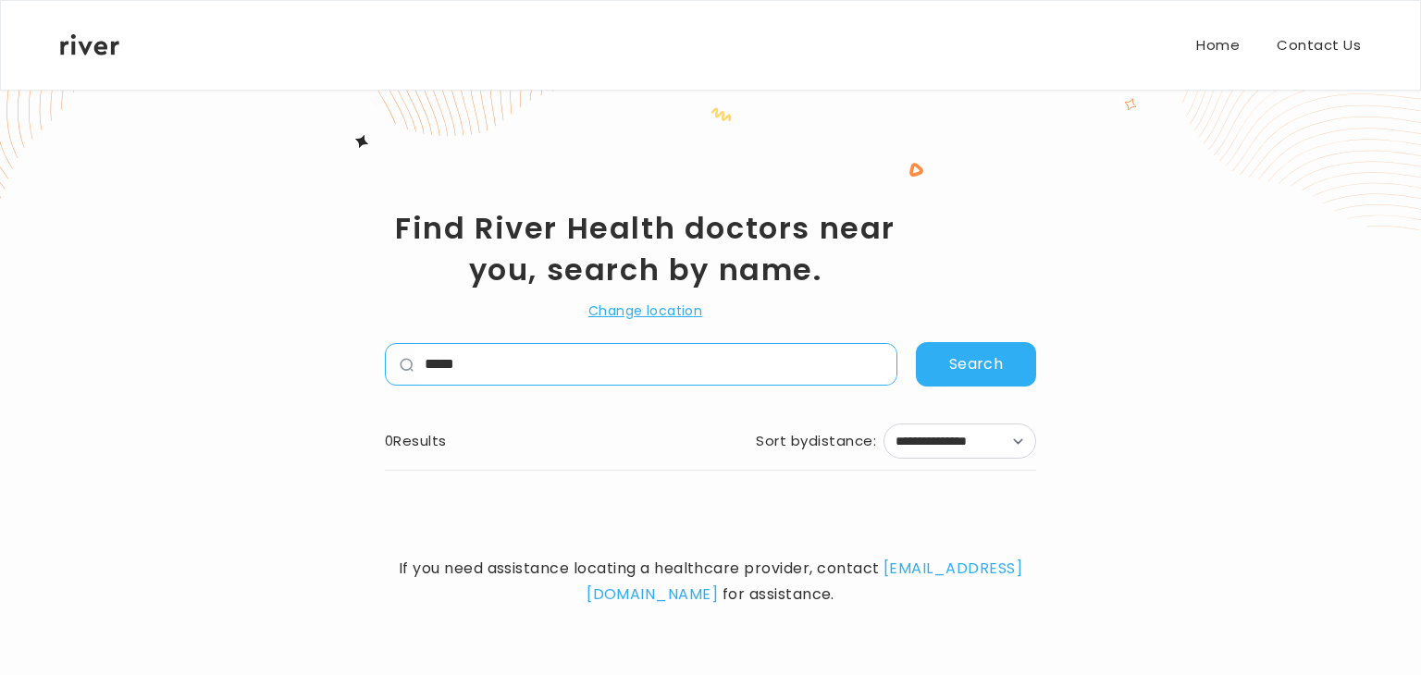
type input "*****"
click at [943, 400] on div "**********" at bounding box center [710, 407] width 651 height 401
click at [944, 401] on div "**********" at bounding box center [710, 407] width 651 height 401
click at [946, 377] on button "Search" at bounding box center [976, 364] width 120 height 44
